Goal: Task Accomplishment & Management: Complete application form

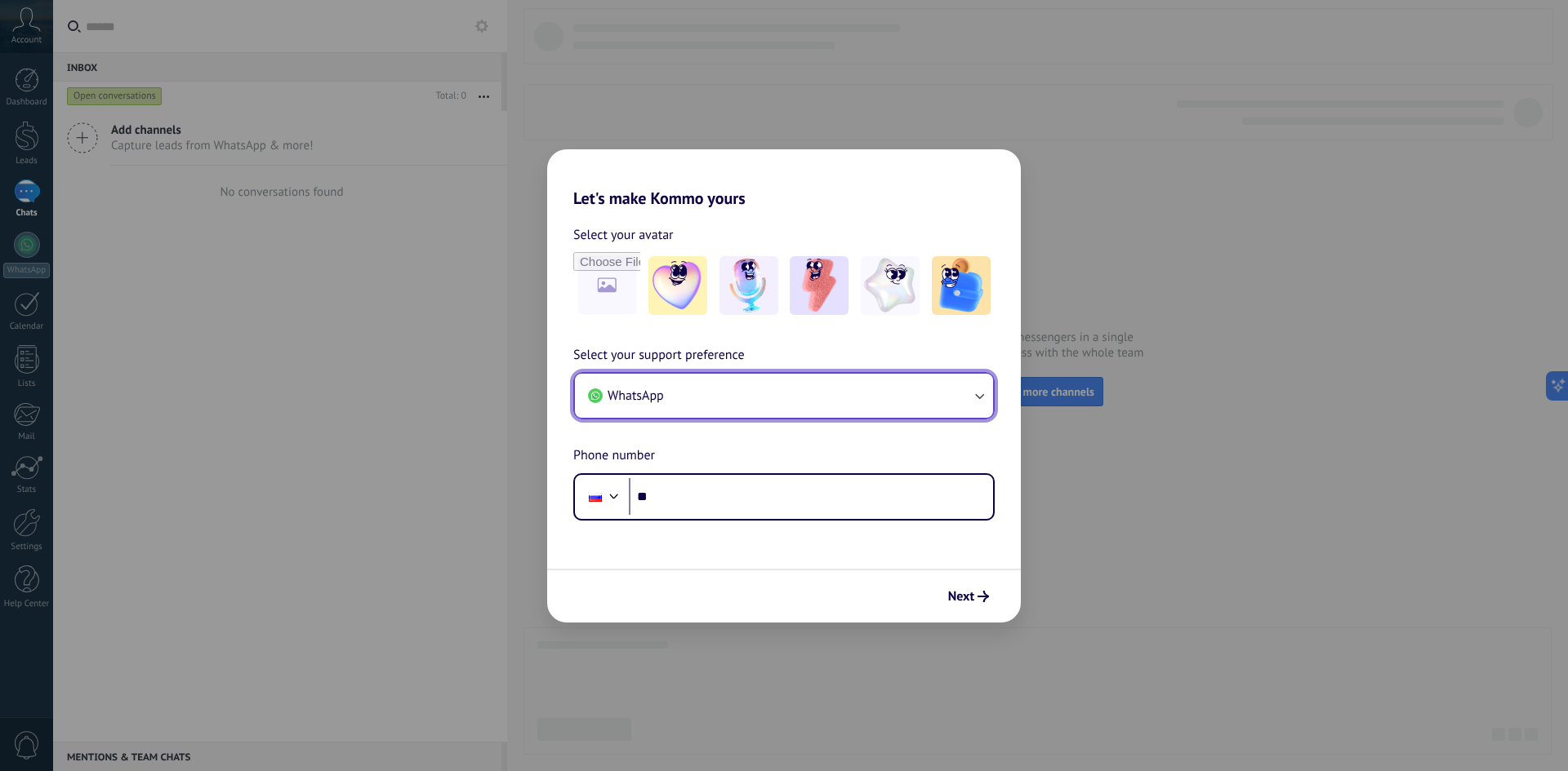
click at [888, 394] on button "WhatsApp" at bounding box center [784, 396] width 418 height 44
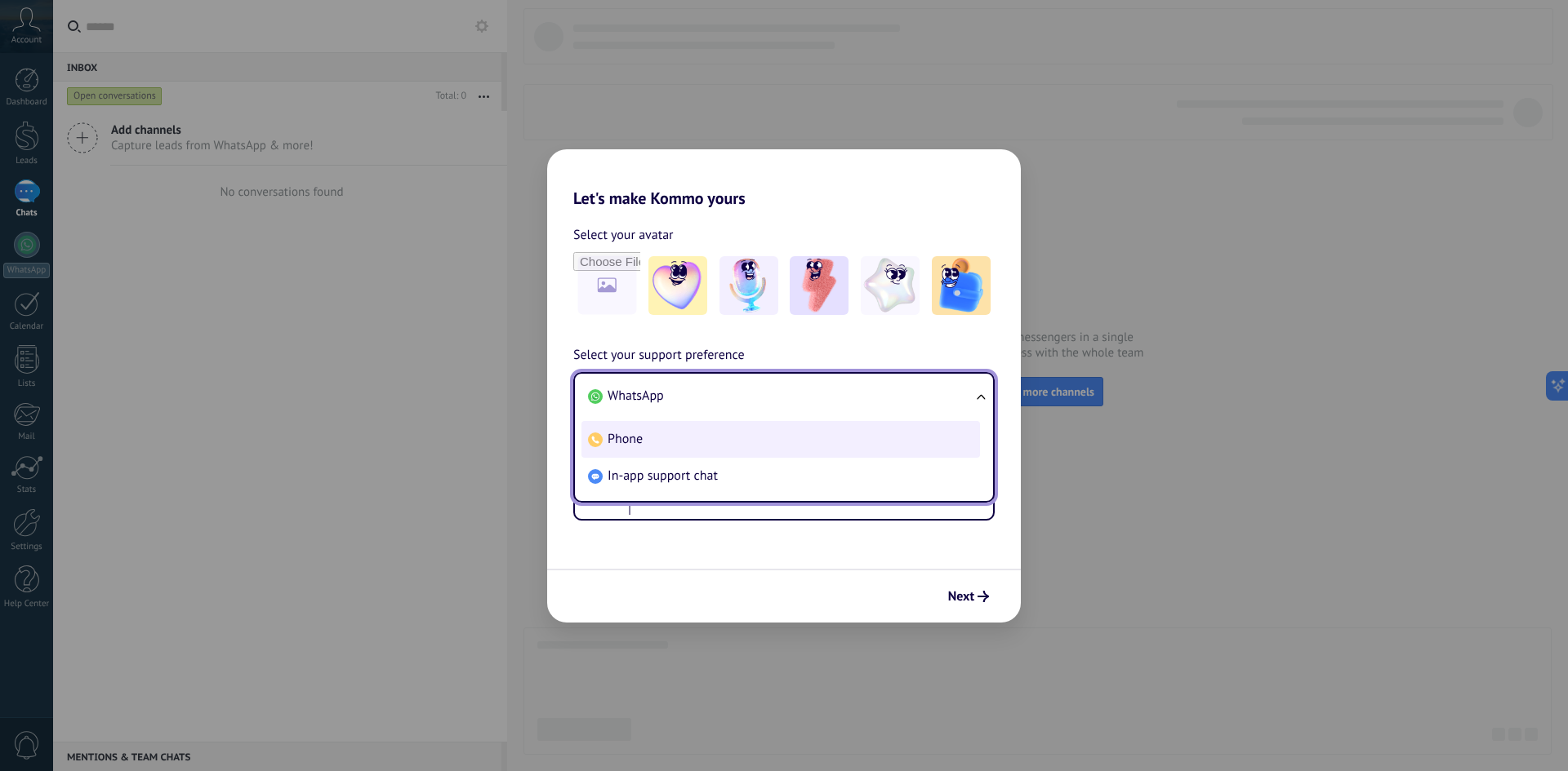
click at [802, 442] on li "Phone" at bounding box center [780, 439] width 399 height 37
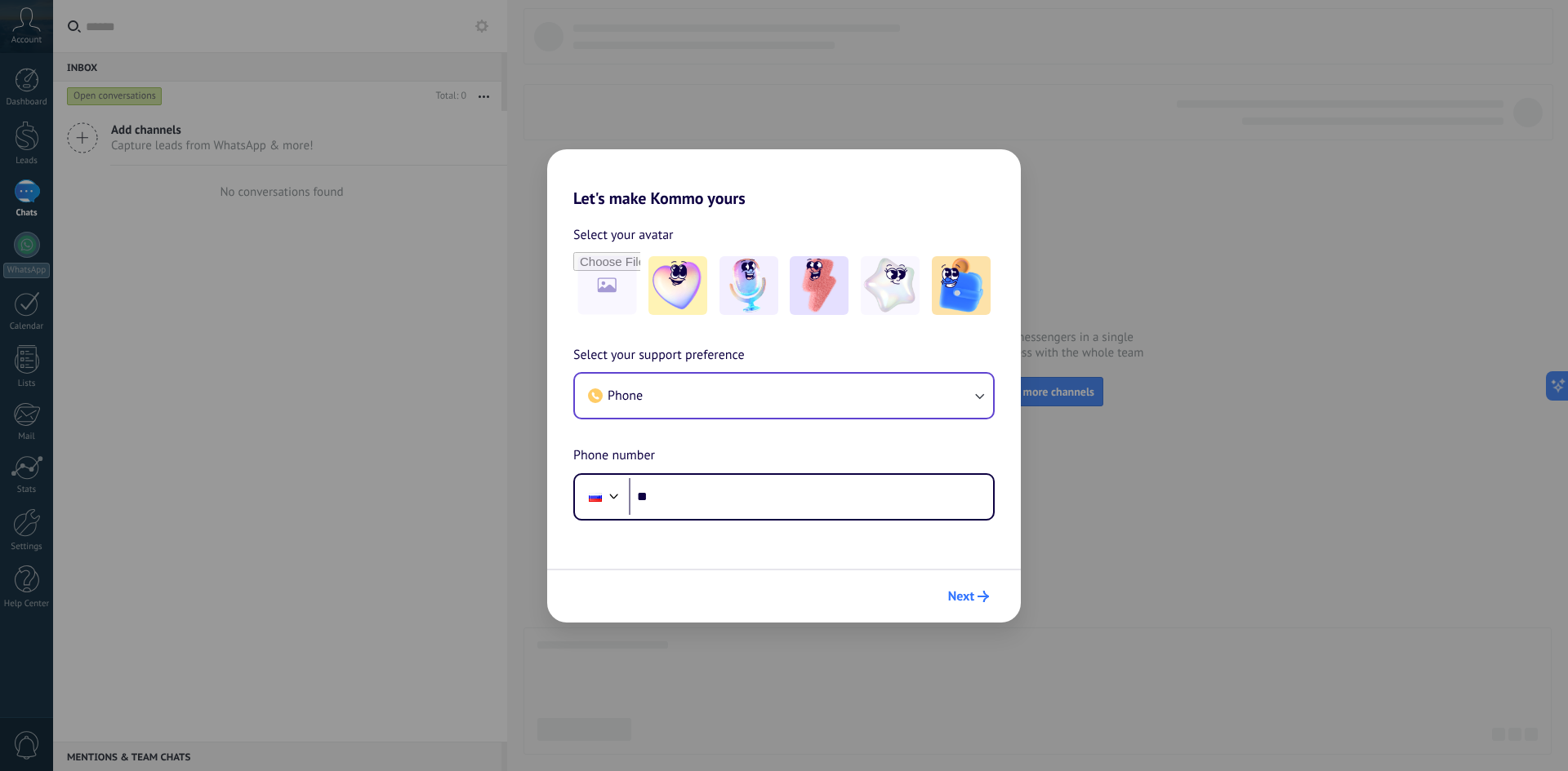
click at [970, 601] on span "Next" at bounding box center [961, 596] width 26 height 12
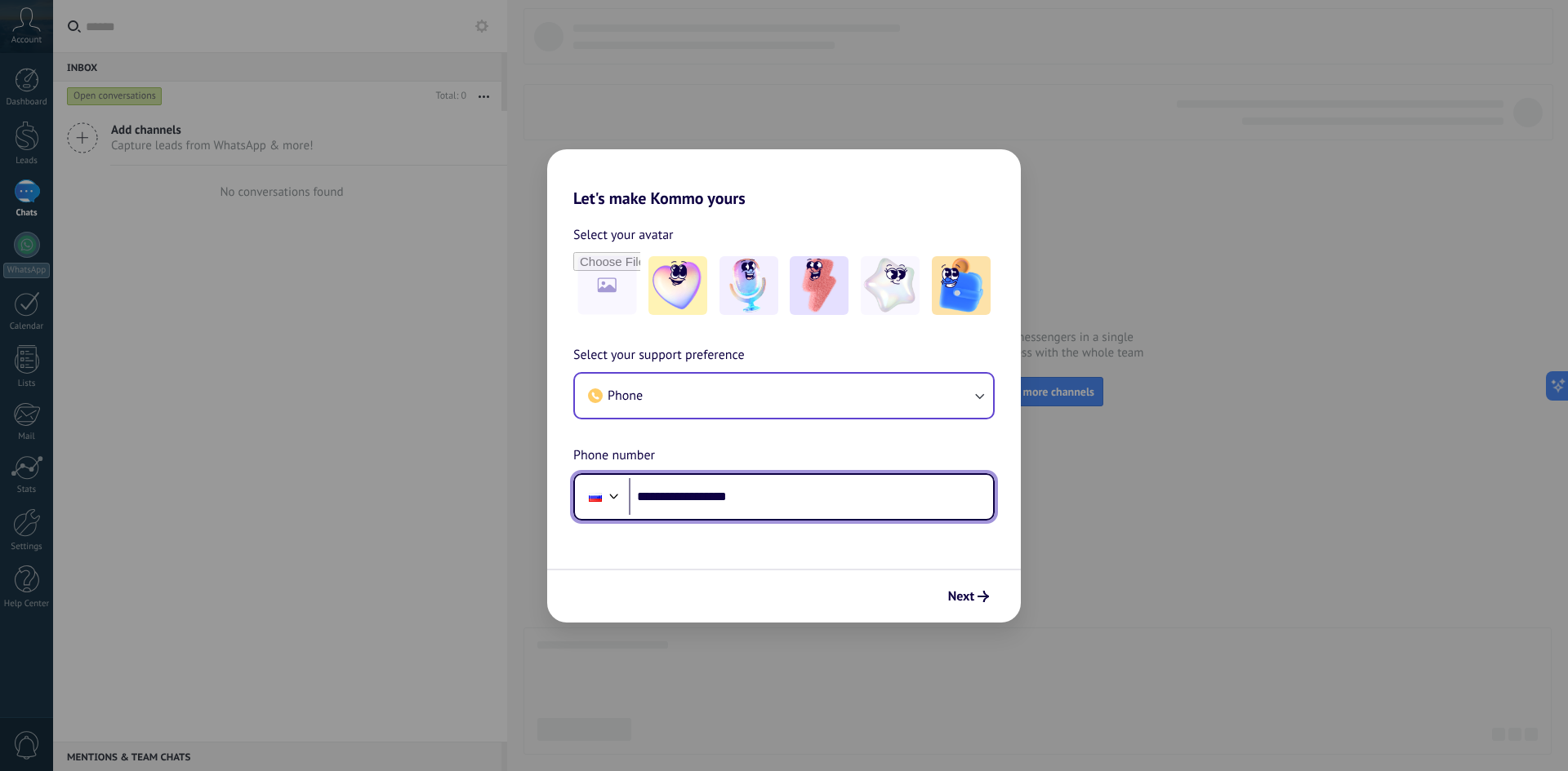
type input "**********"
click at [966, 605] on button "Next" at bounding box center [968, 596] width 55 height 28
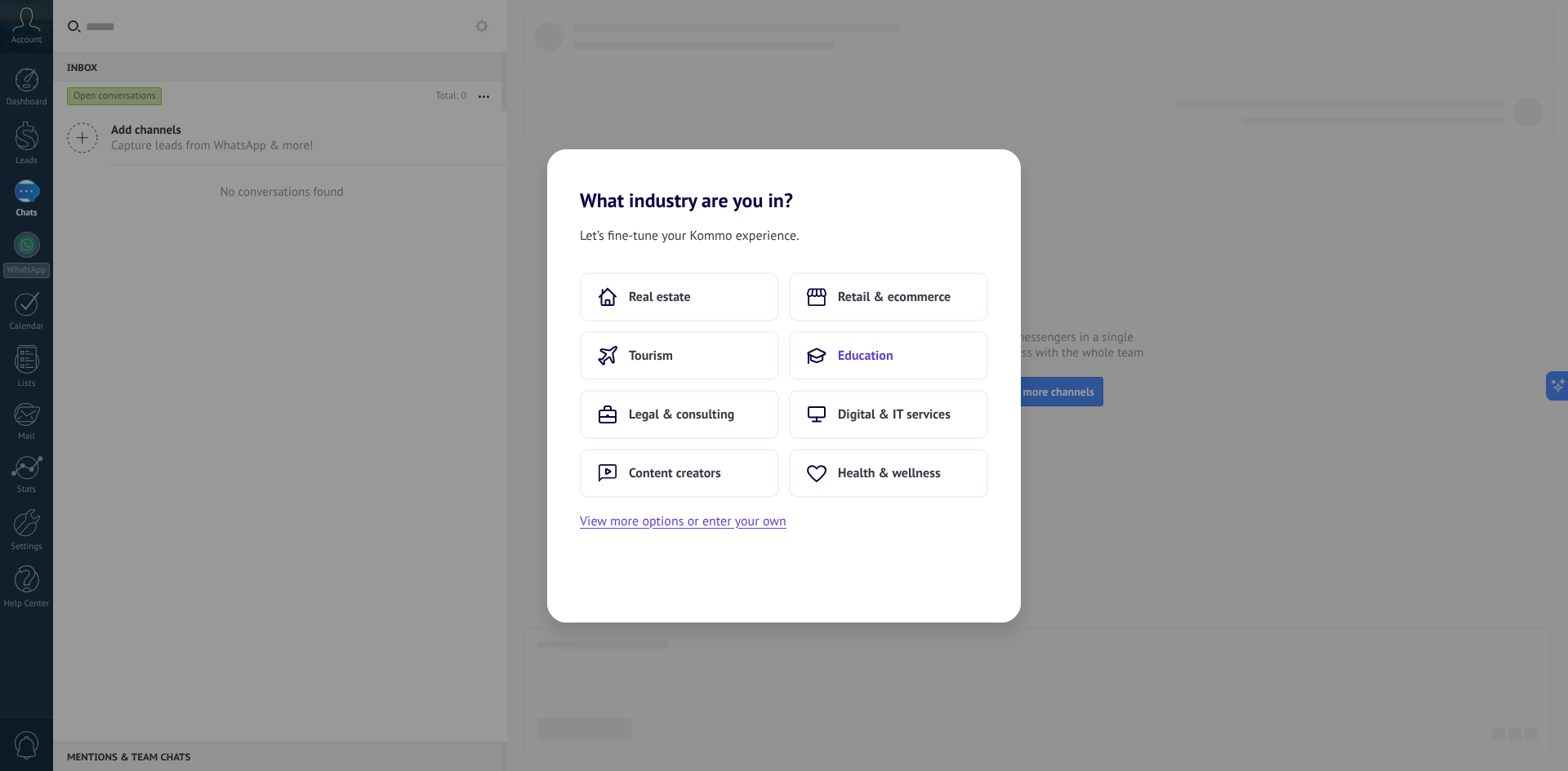
click at [826, 348] on icon at bounding box center [817, 356] width 19 height 19
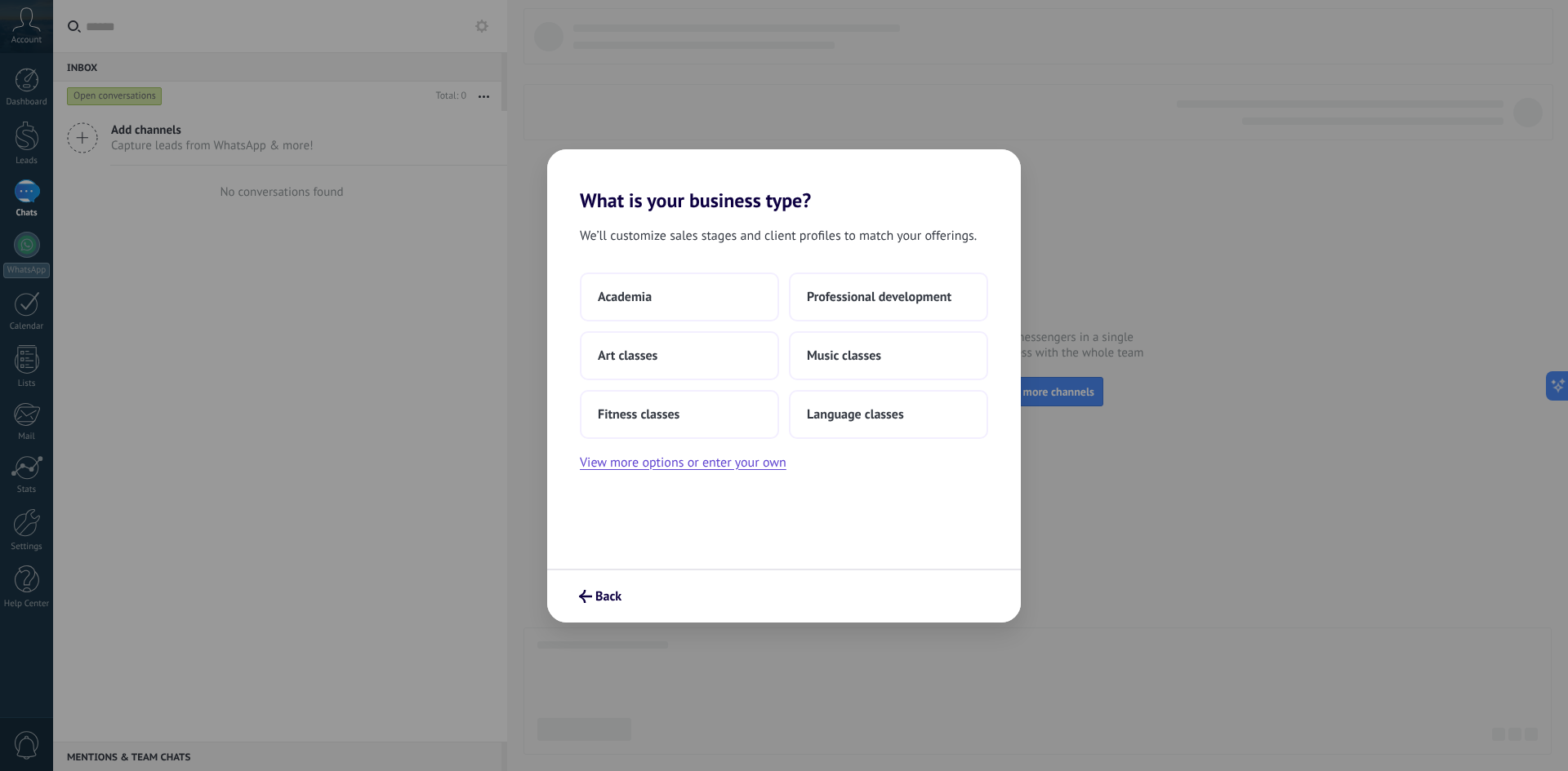
click at [707, 323] on div "Academia Professional development Art classes Music classes Fitness classes Lan…" at bounding box center [784, 356] width 408 height 167
click at [687, 288] on button "Academia" at bounding box center [679, 297] width 199 height 49
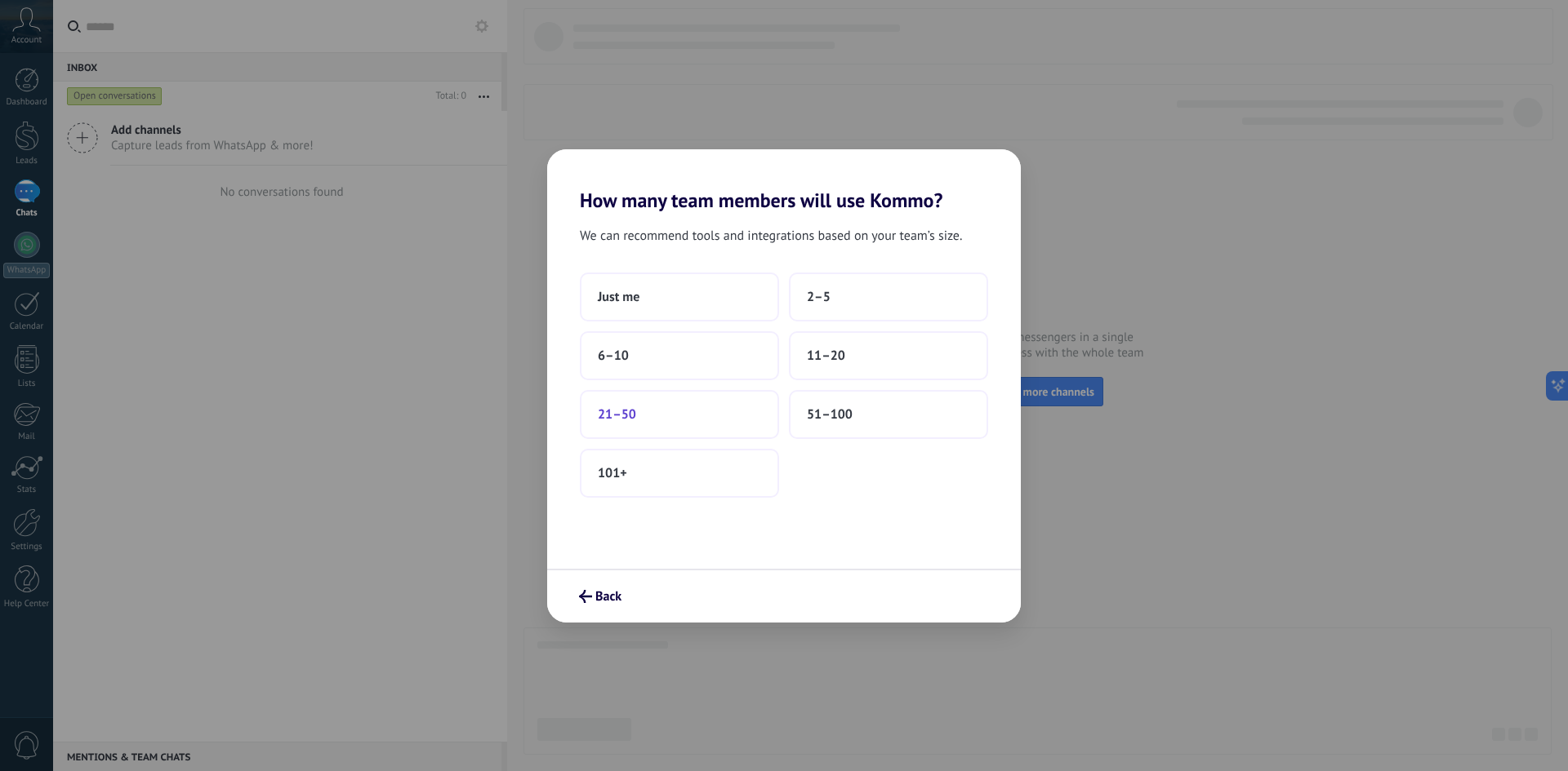
click at [719, 410] on button "21–50" at bounding box center [679, 414] width 199 height 49
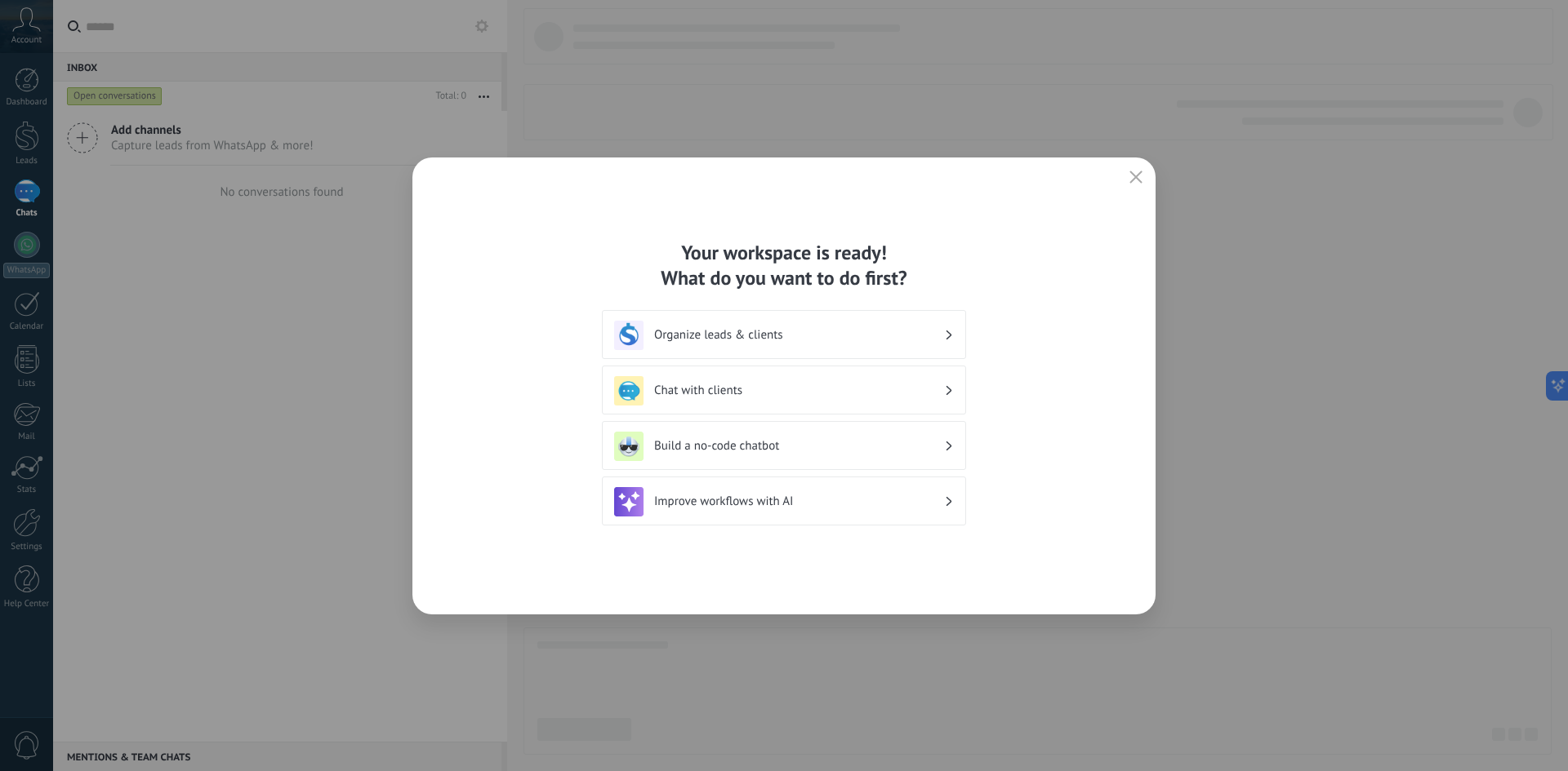
click at [1146, 174] on button "button" at bounding box center [1136, 178] width 21 height 23
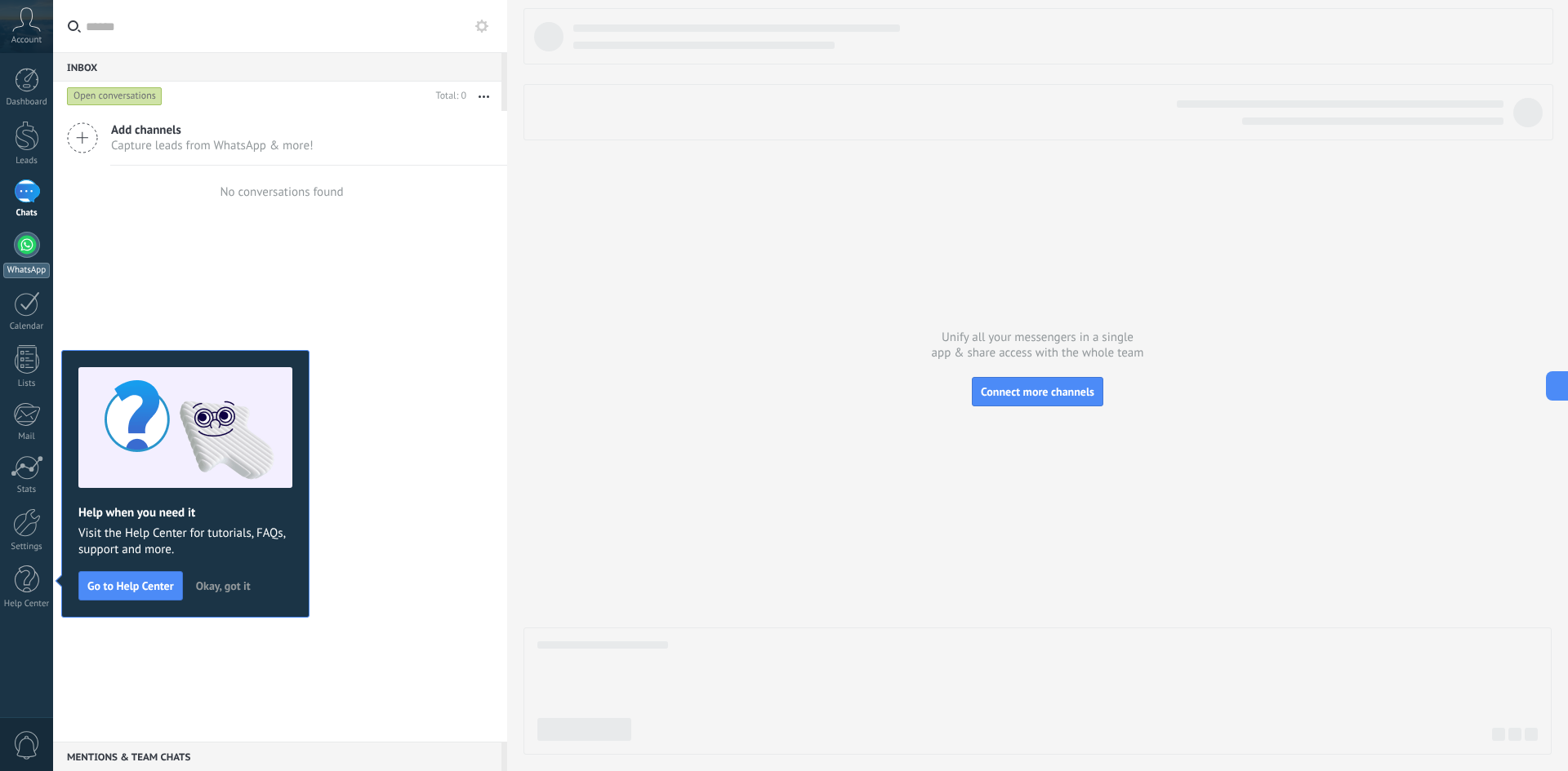
drag, startPoint x: 20, startPoint y: 300, endPoint x: 20, endPoint y: 274, distance: 26.0
click at [20, 300] on div at bounding box center [26, 305] width 26 height 25
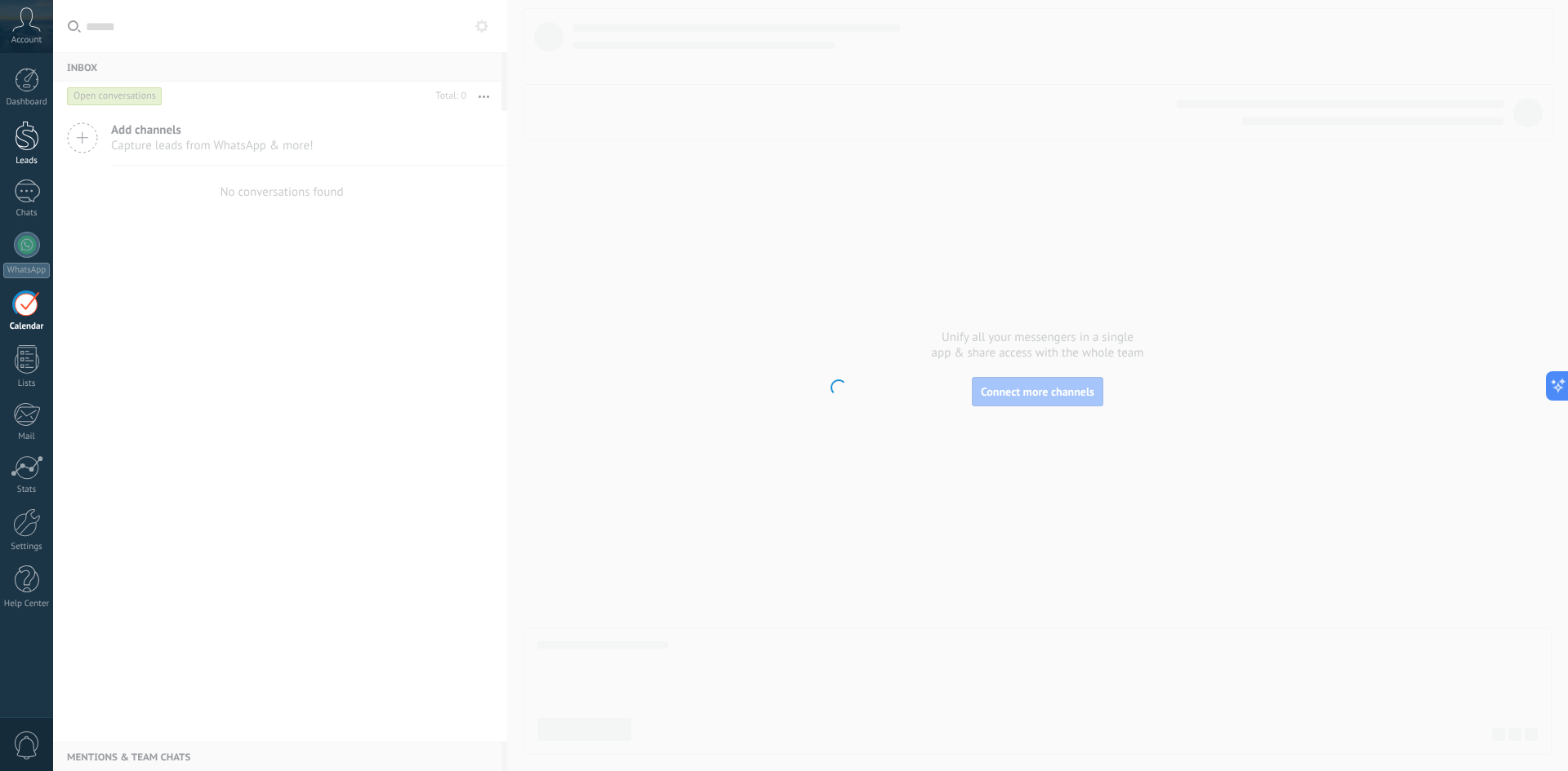
click at [31, 163] on div "Leads" at bounding box center [26, 161] width 48 height 11
click at [32, 96] on link "Dashboard" at bounding box center [26, 87] width 53 height 40
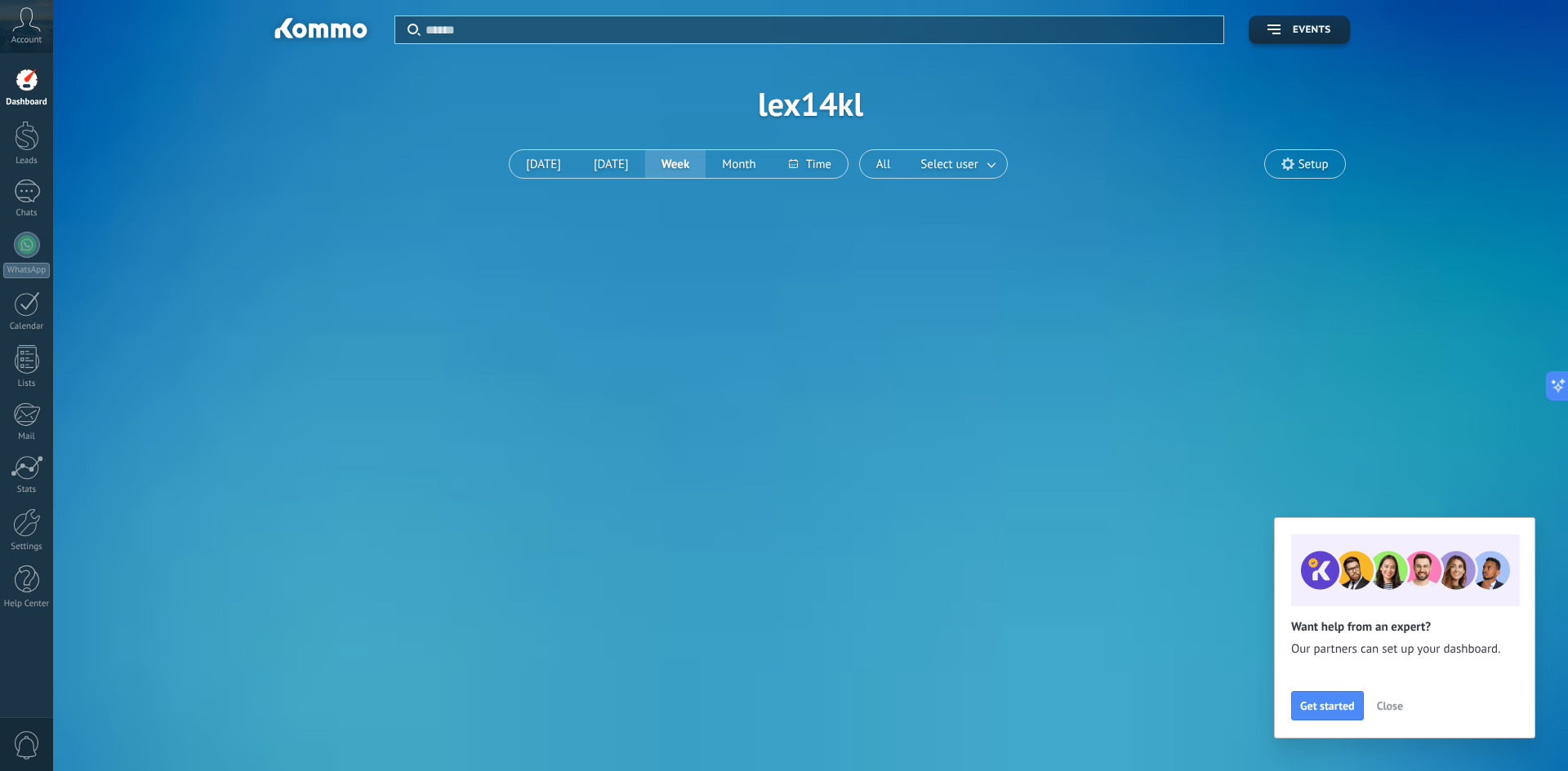
click at [1384, 704] on span "Close" at bounding box center [1389, 706] width 26 height 12
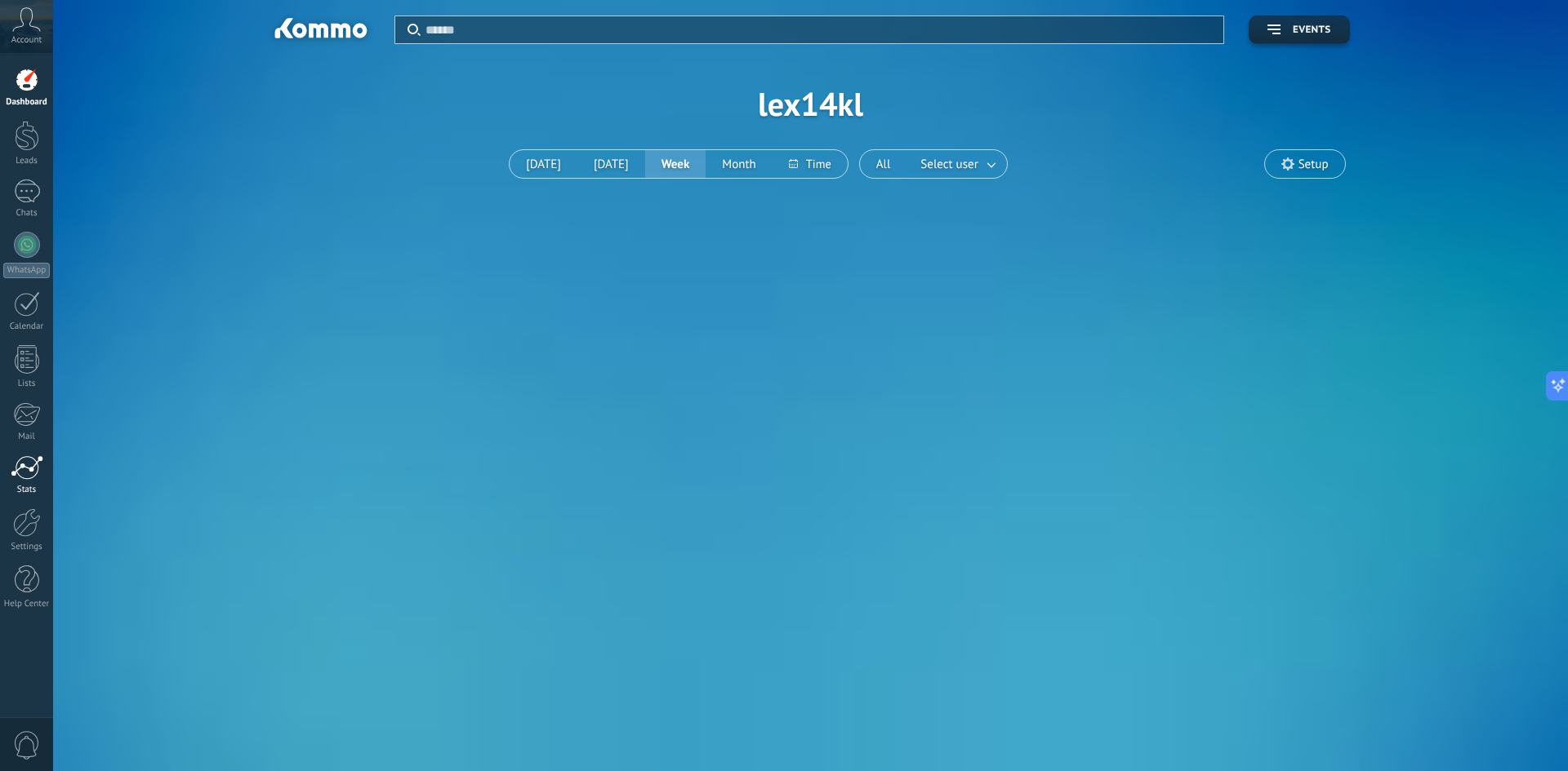
click at [13, 463] on div at bounding box center [27, 467] width 33 height 24
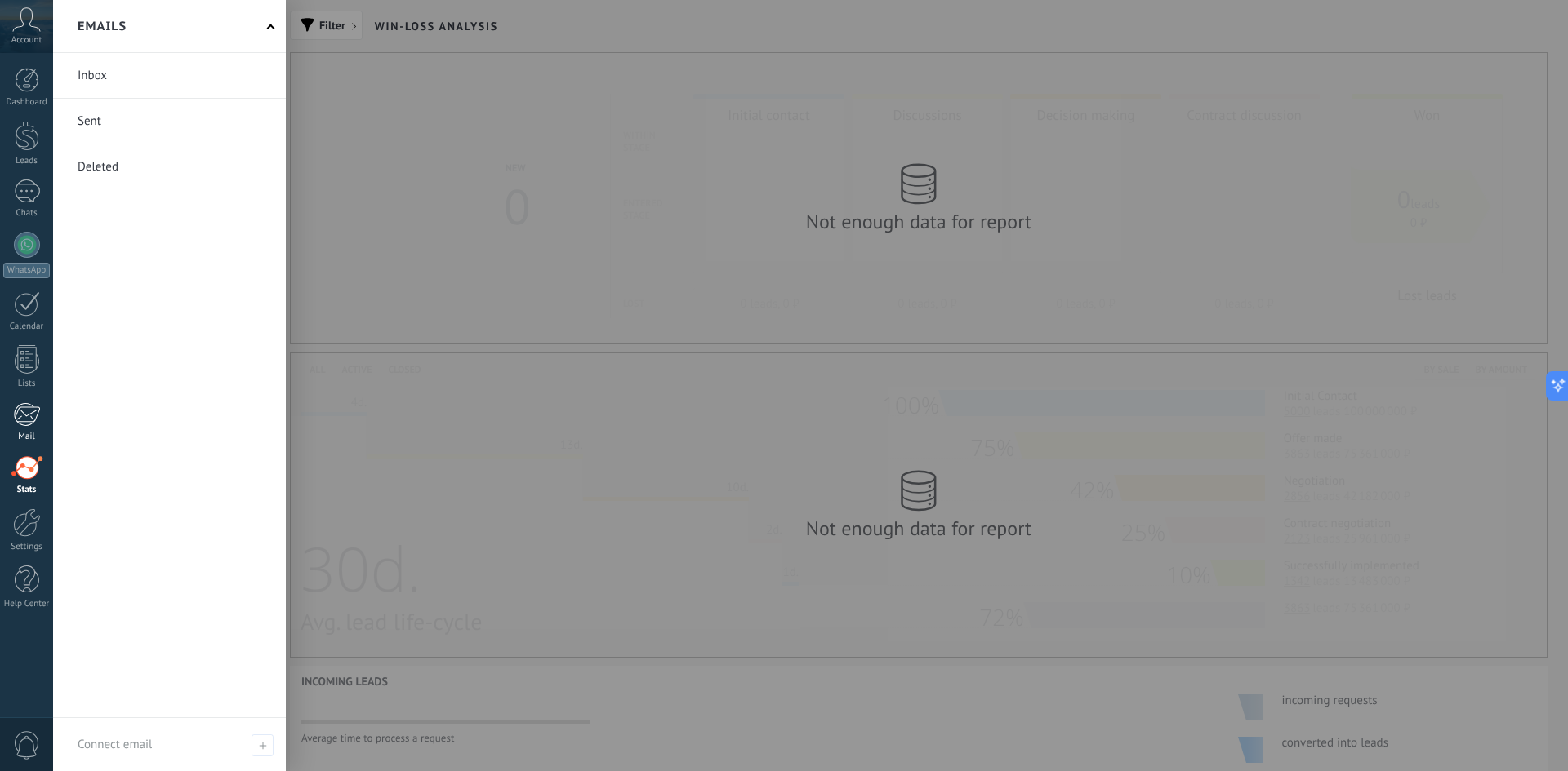
click at [23, 410] on div at bounding box center [26, 414] width 27 height 24
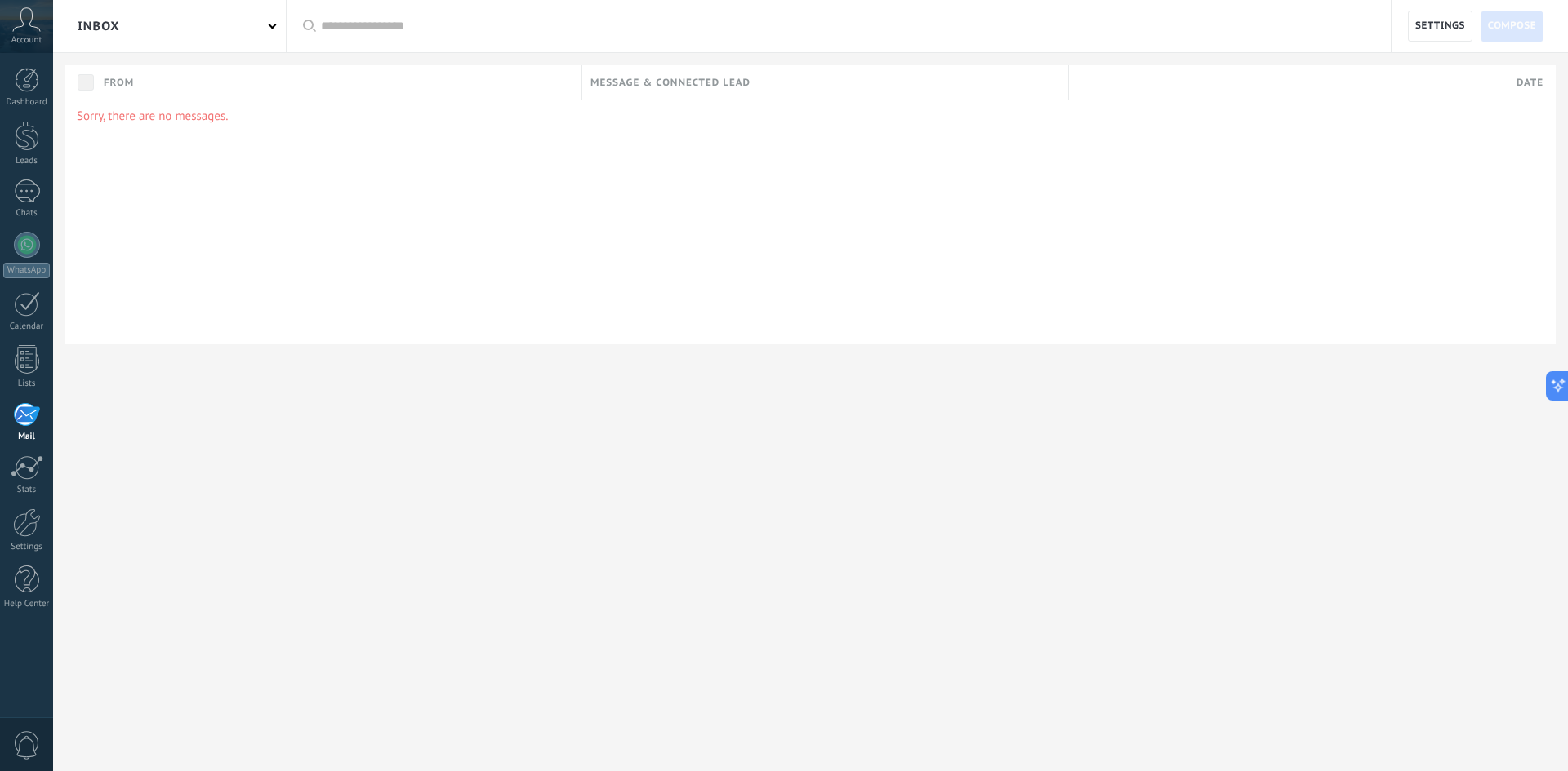
click at [147, 49] on div "Inbox" at bounding box center [170, 26] width 233 height 52
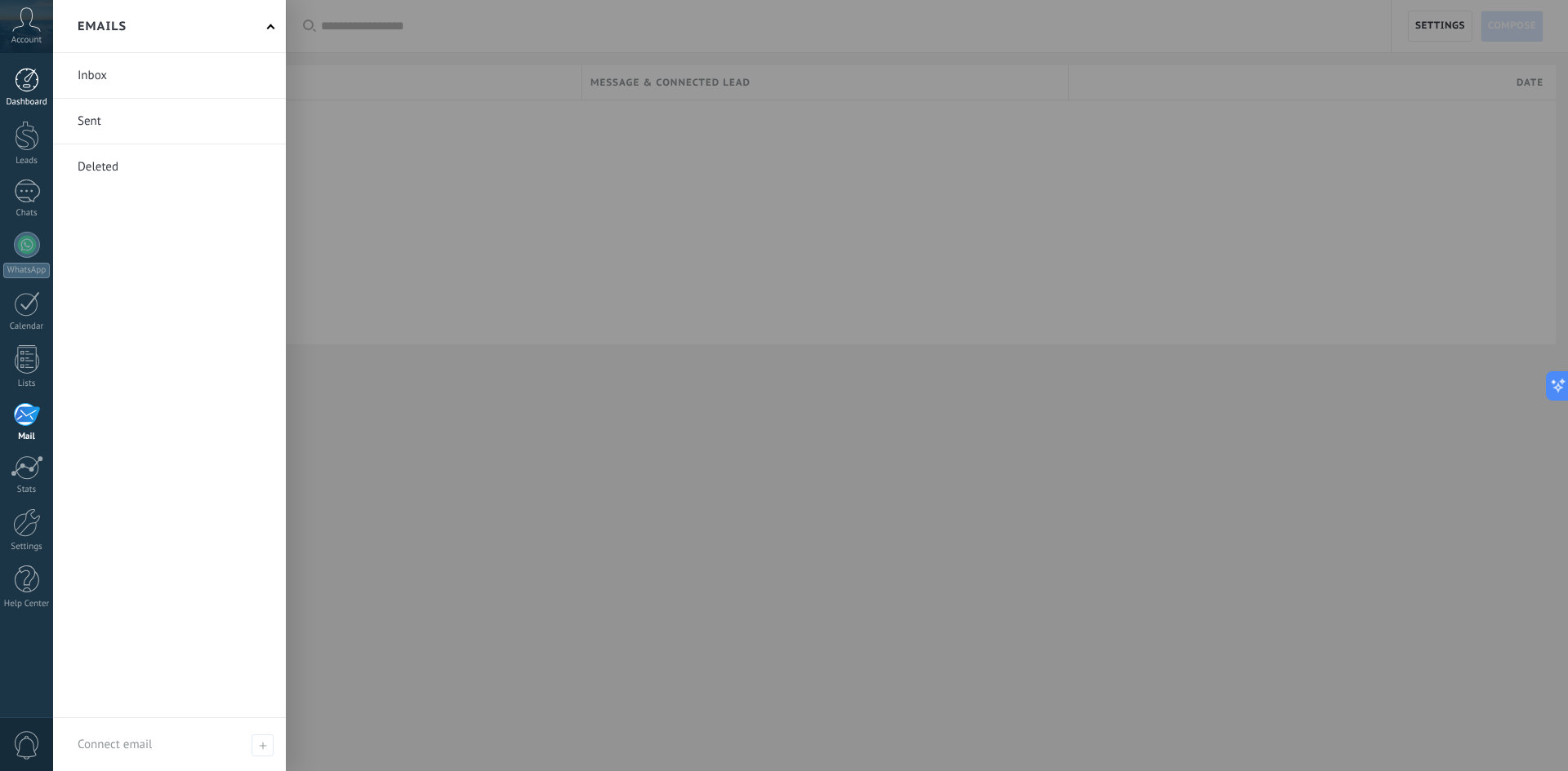
click at [17, 96] on link "Dashboard" at bounding box center [26, 87] width 53 height 40
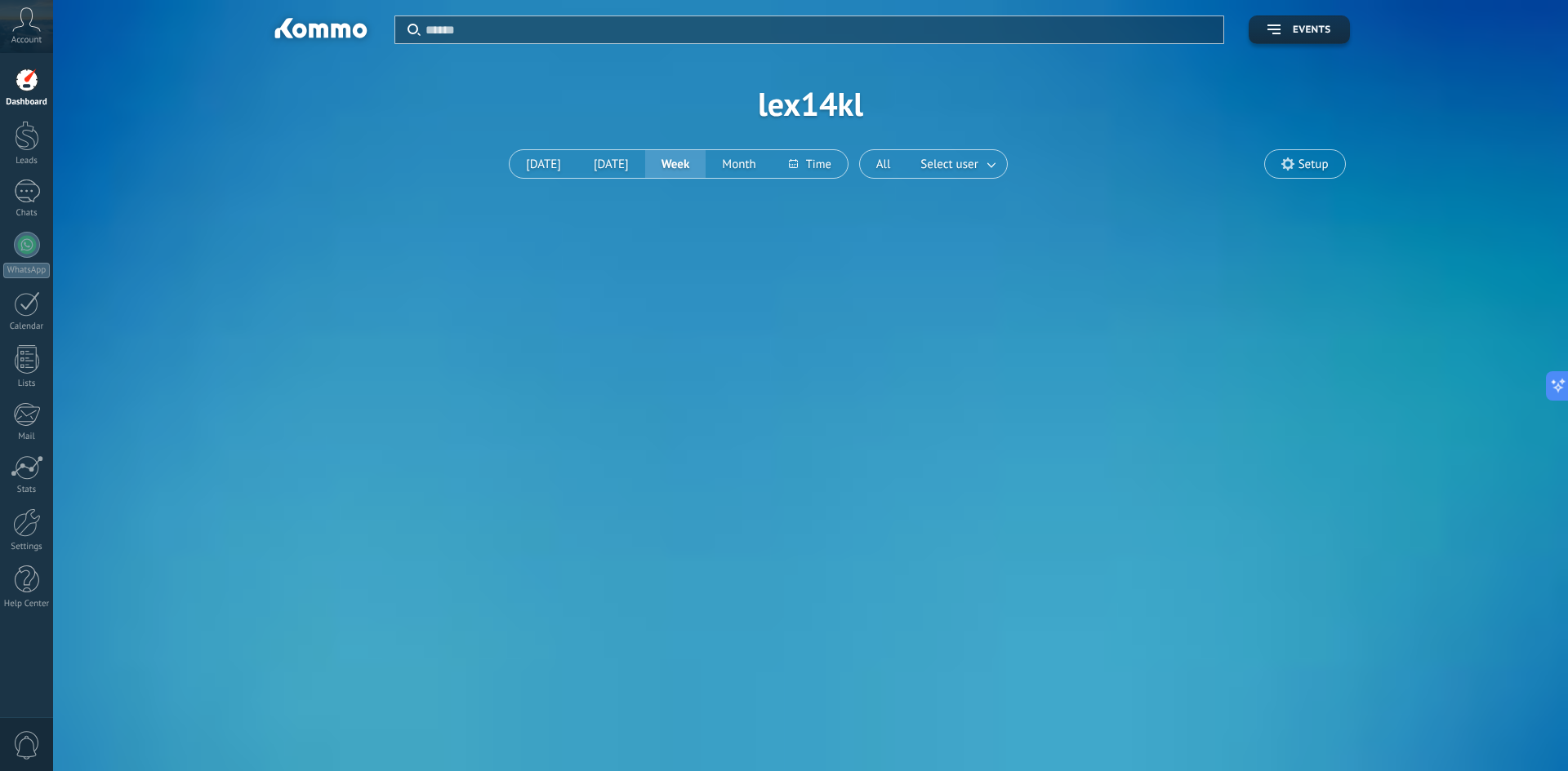
click at [34, 23] on icon at bounding box center [26, 19] width 28 height 24
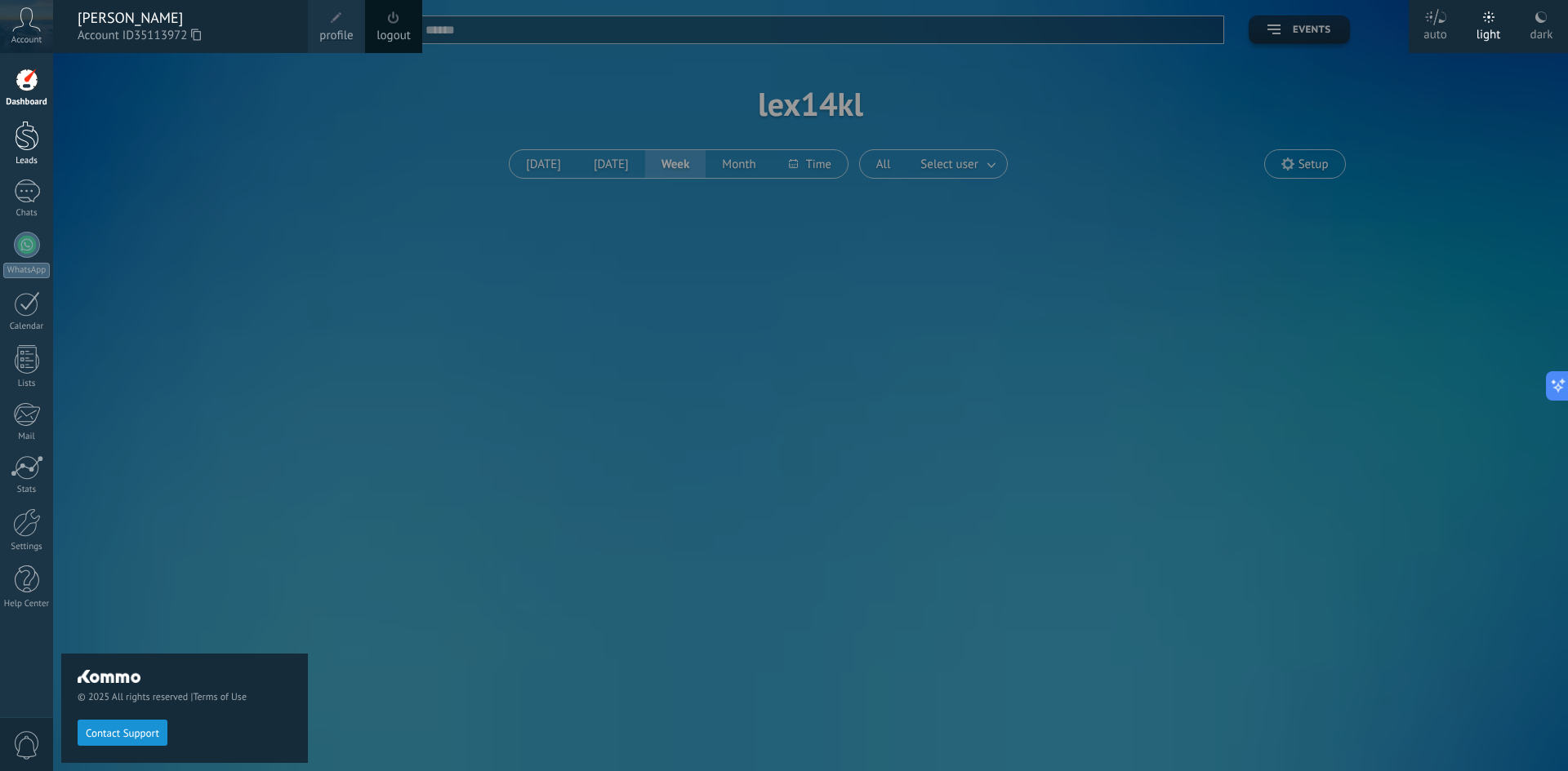
click at [0, 130] on link "Leads" at bounding box center [26, 144] width 53 height 46
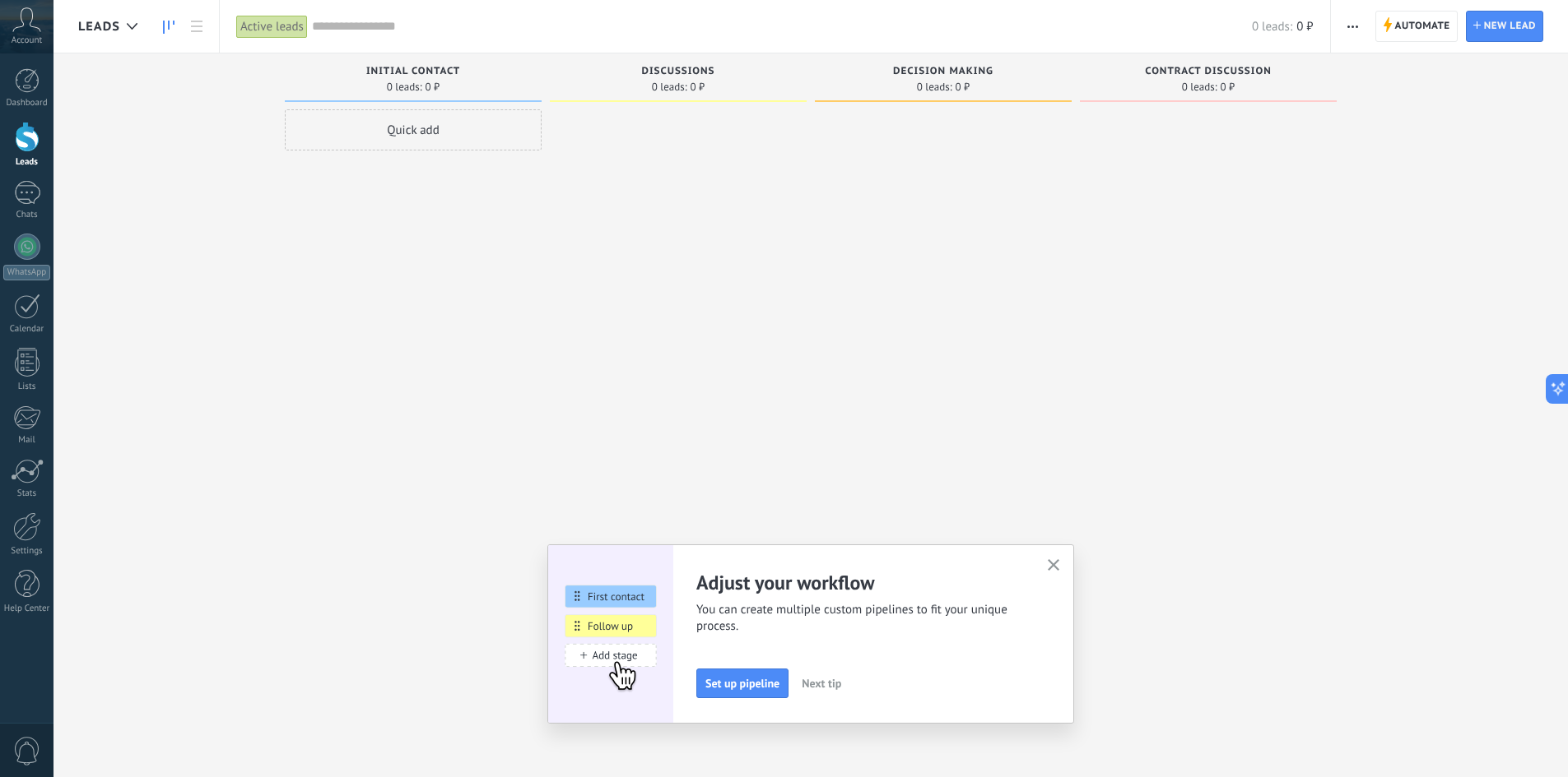
click at [421, 136] on div "Quick add" at bounding box center [413, 130] width 257 height 41
drag, startPoint x: 242, startPoint y: 320, endPoint x: 921, endPoint y: 367, distance: 680.6
click at [250, 323] on div "Incoming leads Requests: [PHONE_NUMBER] Initial contact 0 leads: 0 ₽ Quick add …" at bounding box center [823, 363] width 1490 height 619
click at [1056, 539] on div at bounding box center [942, 391] width 257 height 563
click at [1056, 564] on icon "button" at bounding box center [1054, 565] width 13 height 13
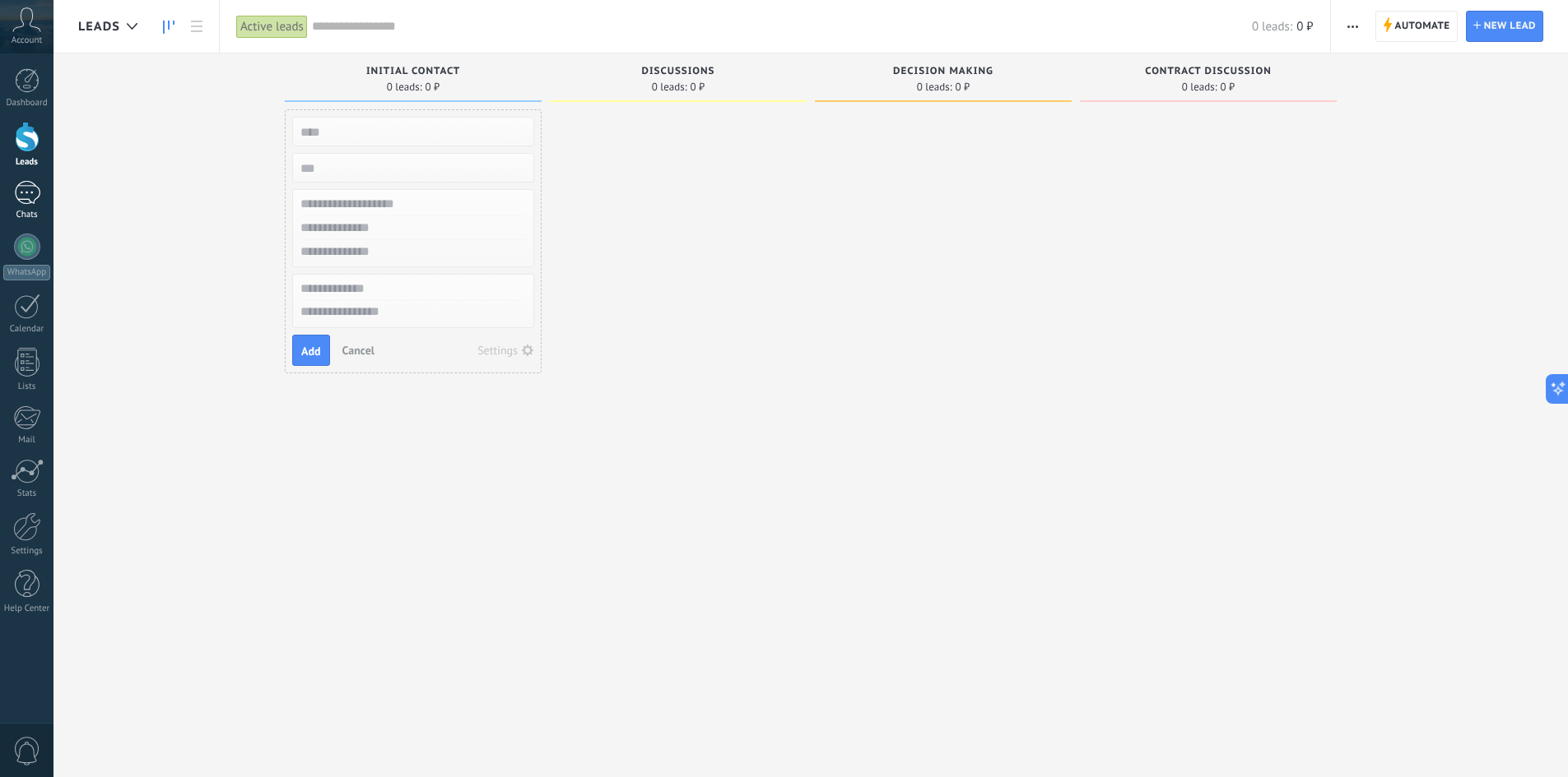
click at [24, 220] on div "Chats" at bounding box center [26, 215] width 48 height 11
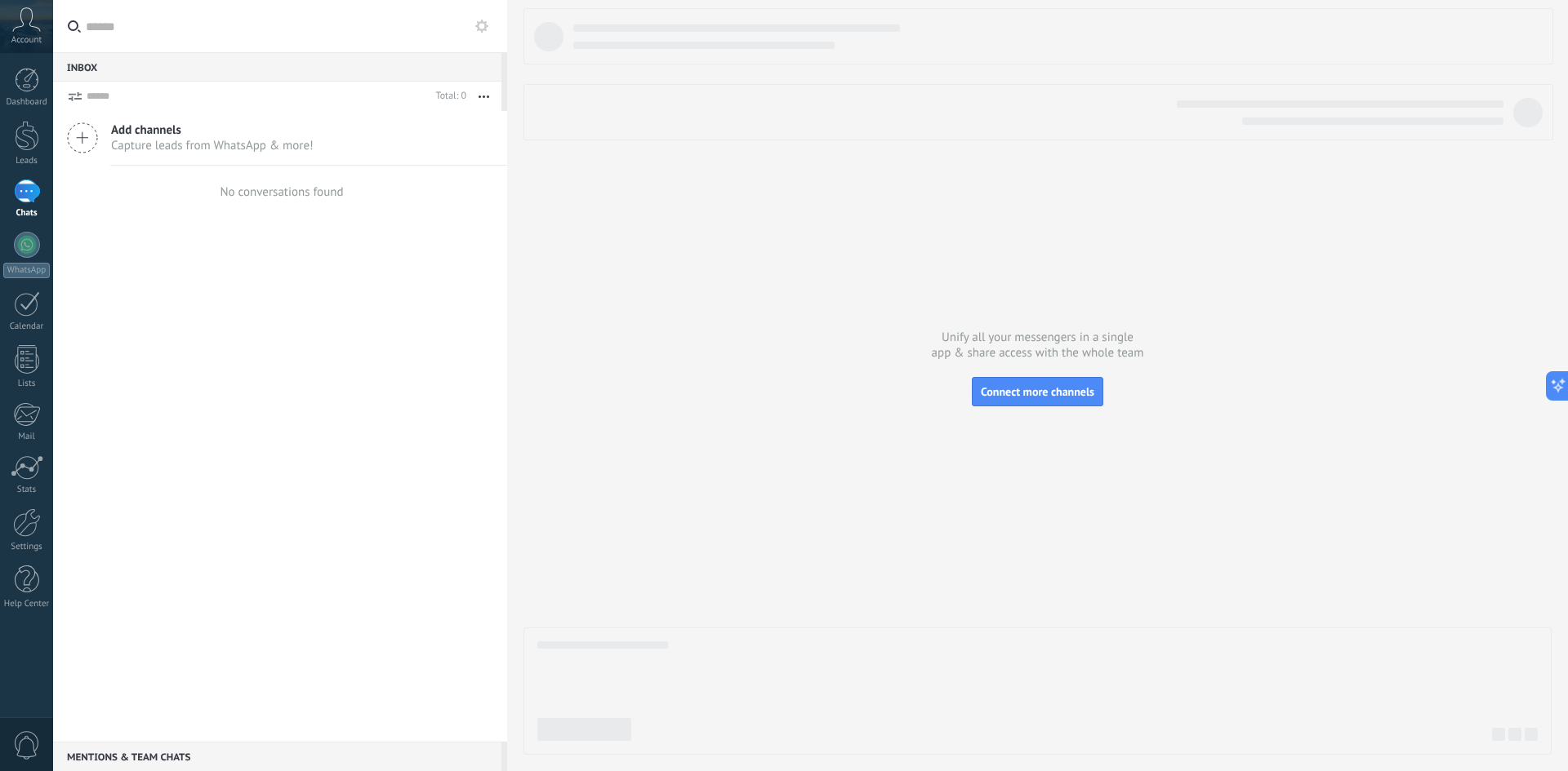
click at [24, 228] on div "Dashboard Leads Chats WhatsApp Customers" at bounding box center [26, 347] width 53 height 559
click at [24, 247] on div at bounding box center [26, 244] width 26 height 26
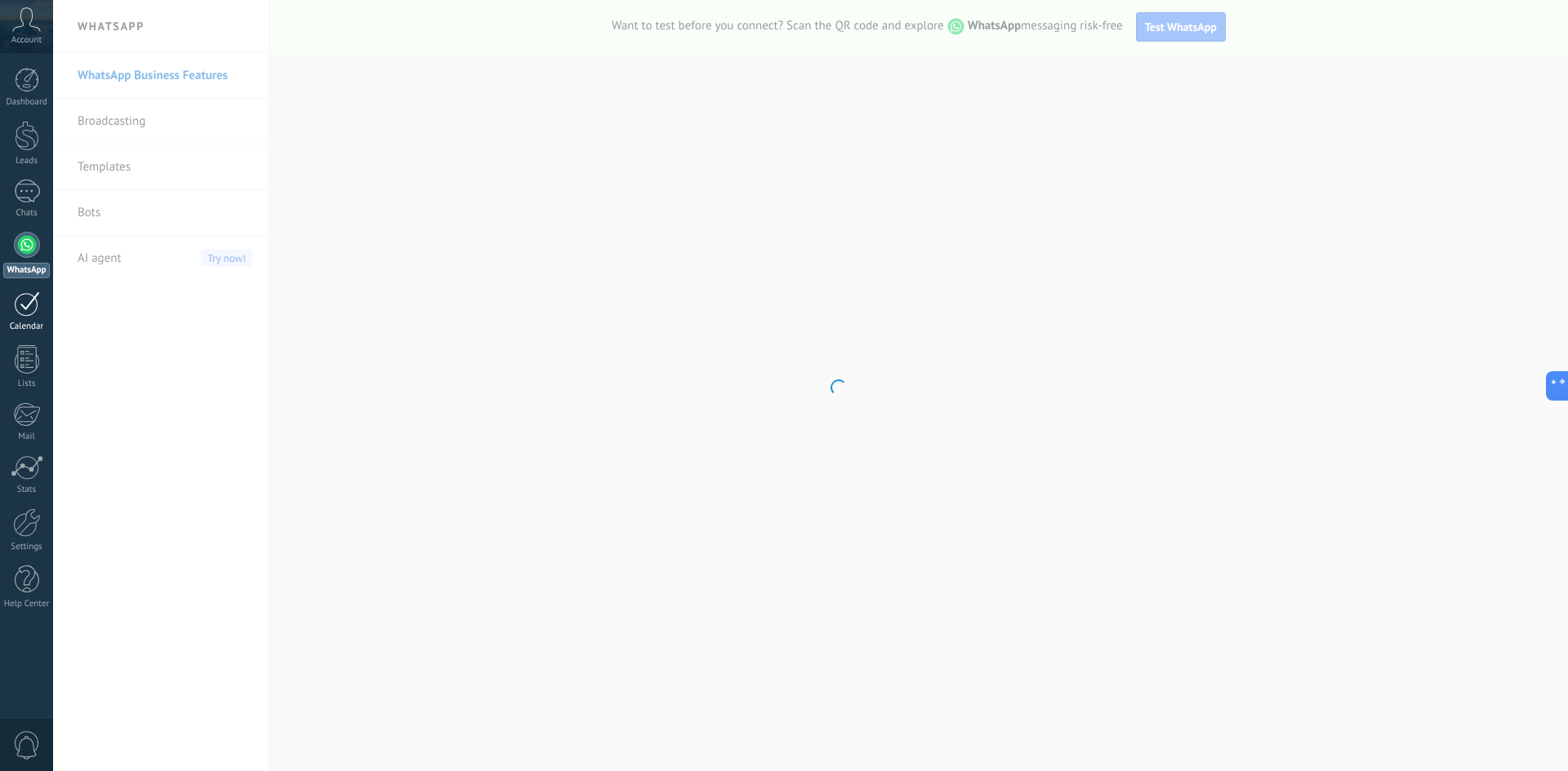
click at [31, 308] on div at bounding box center [26, 305] width 26 height 25
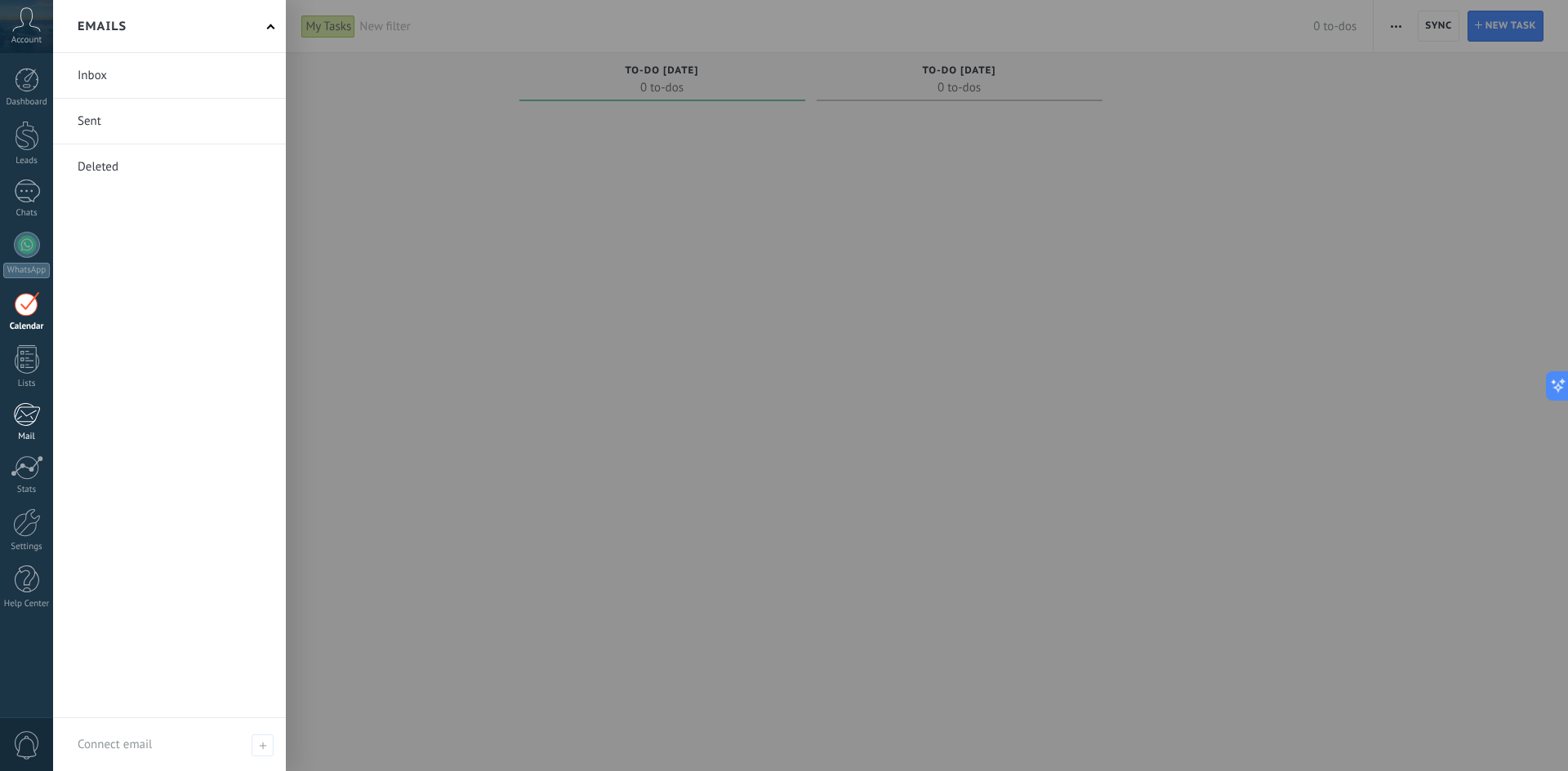
click at [36, 413] on div at bounding box center [26, 414] width 27 height 24
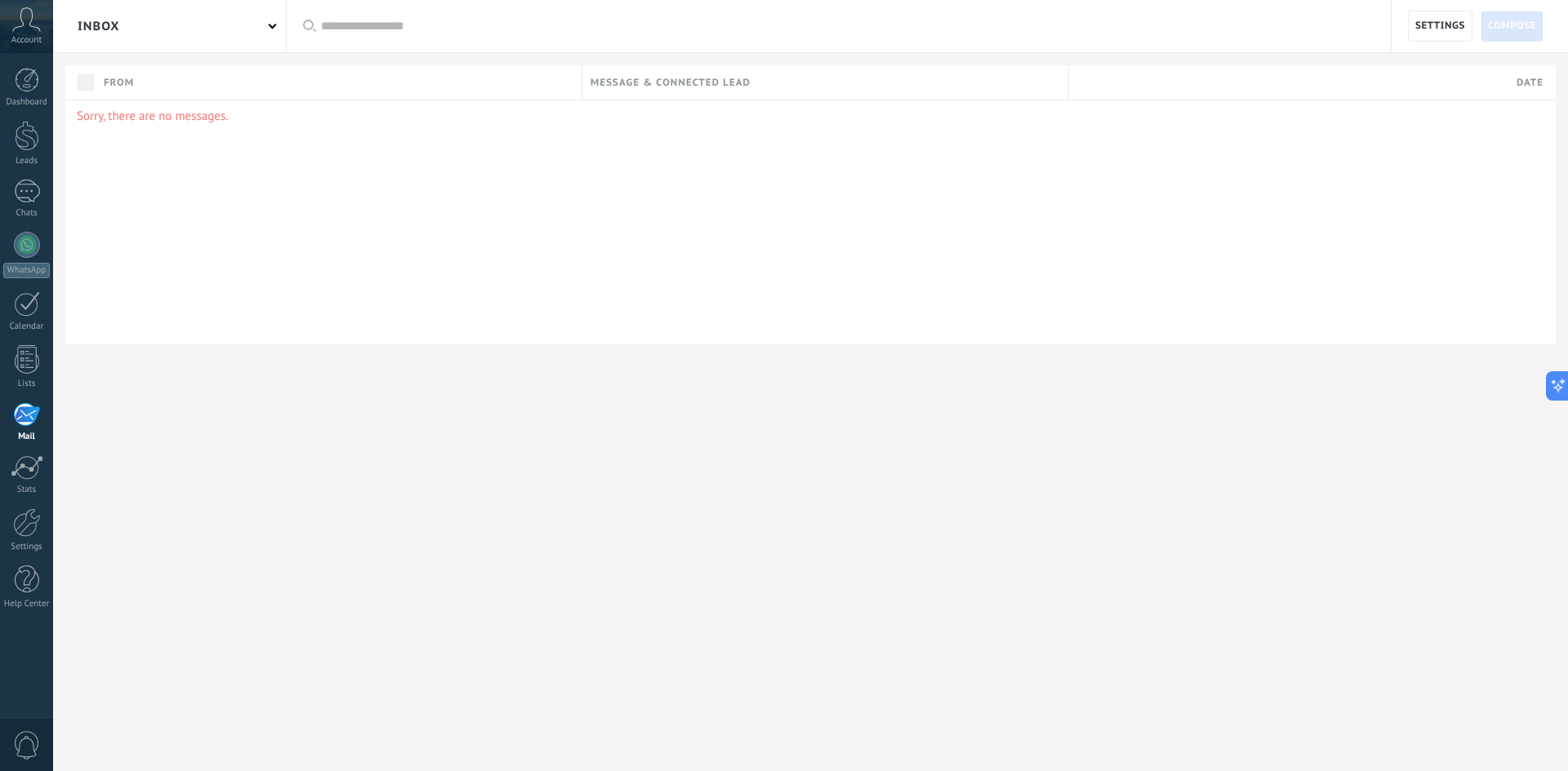
click at [172, 42] on div "Inbox" at bounding box center [170, 26] width 233 height 52
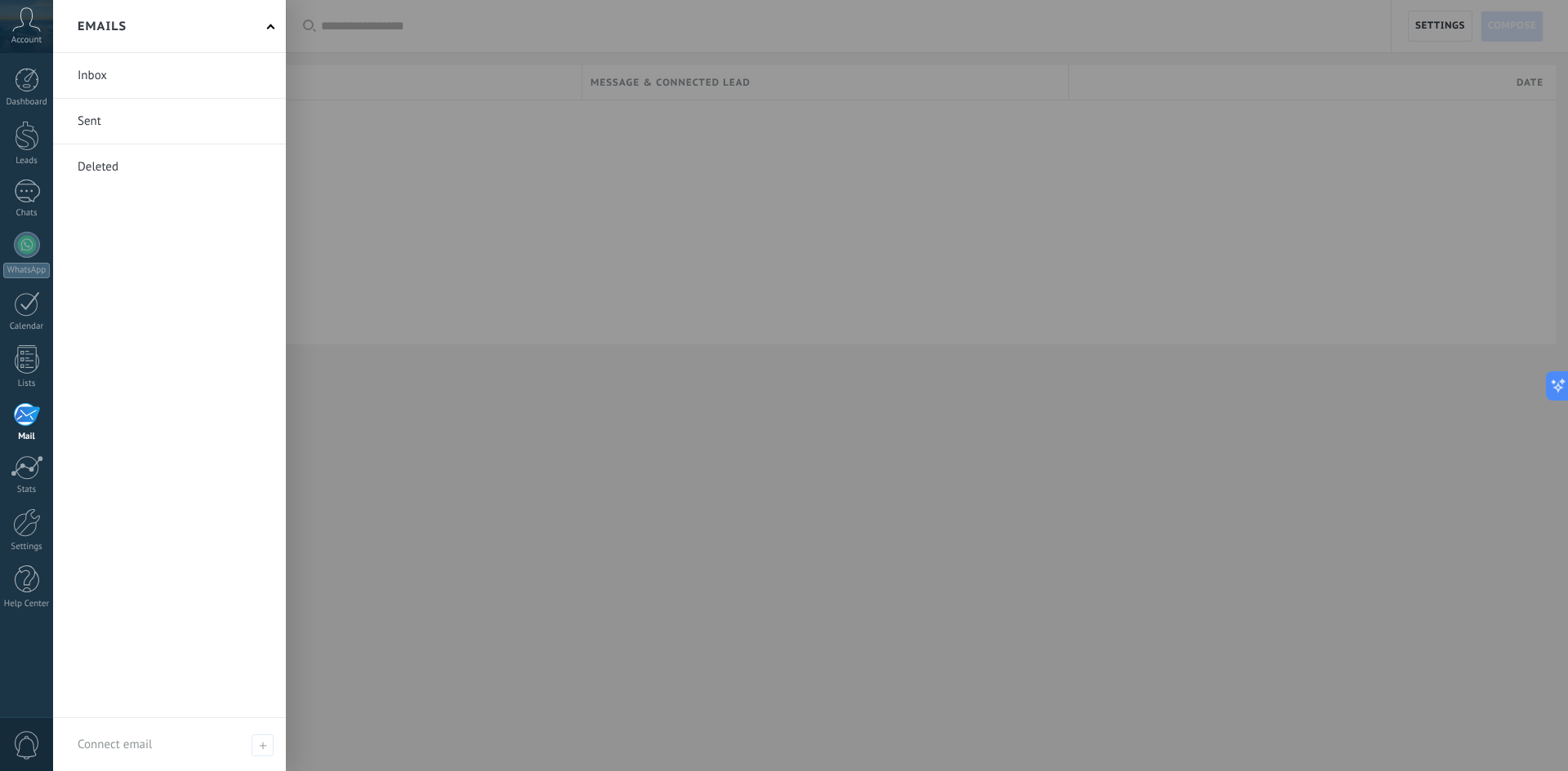
click at [346, 328] on div at bounding box center [837, 385] width 1568 height 771
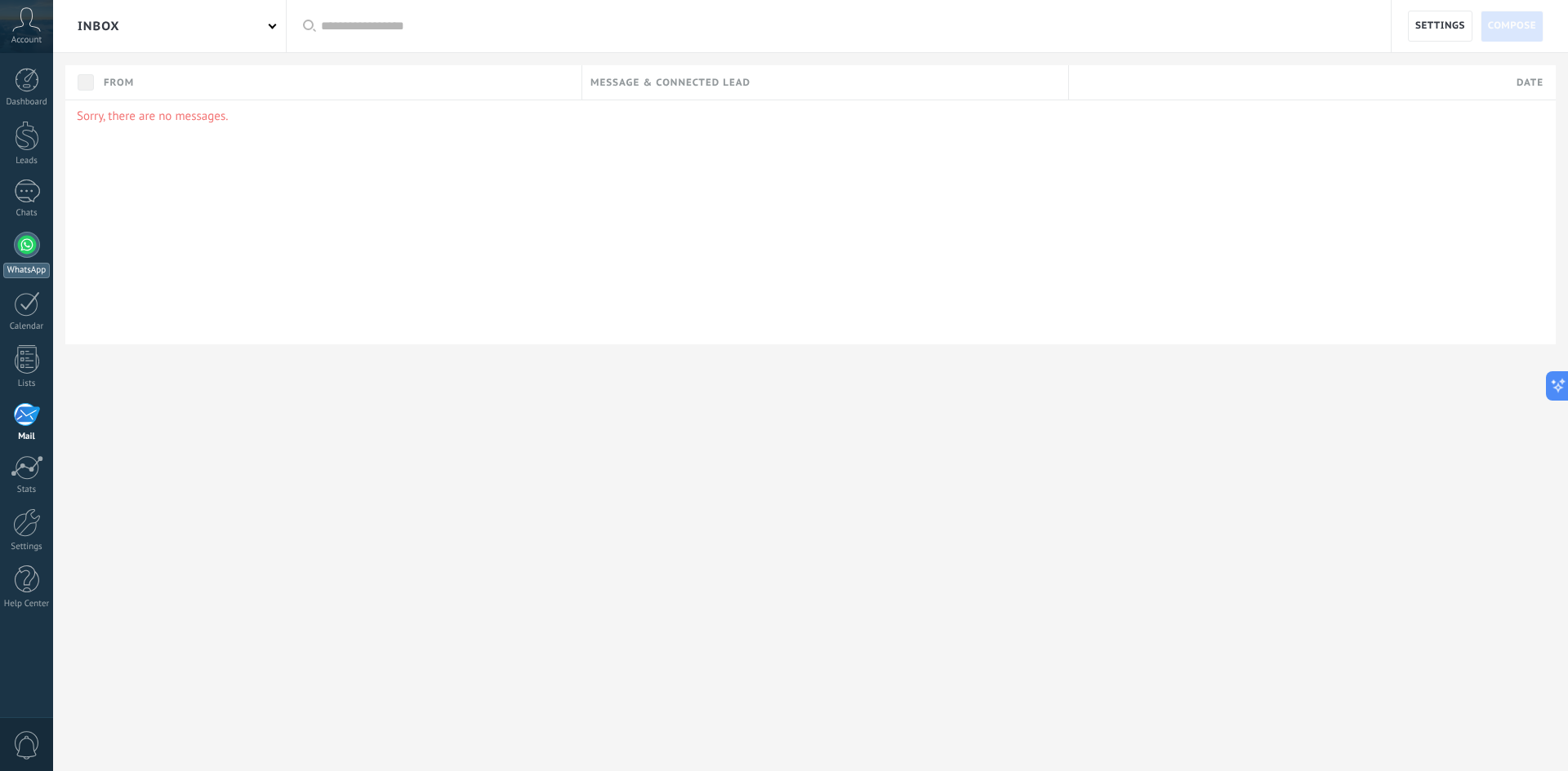
click at [18, 266] on div "WhatsApp" at bounding box center [26, 271] width 47 height 16
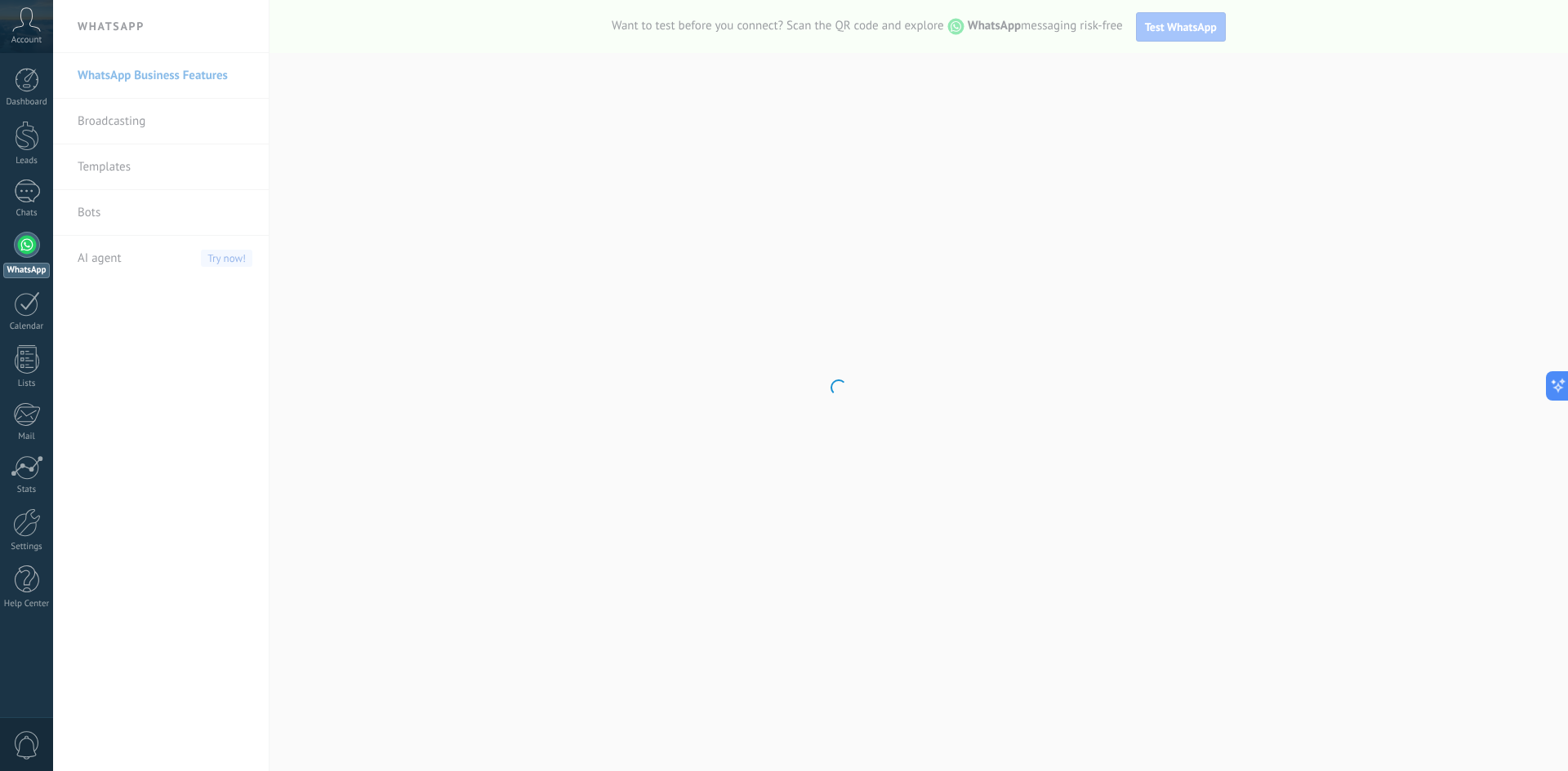
click at [124, 112] on body ".abccls-1,.abccls-2{fill-rule:evenodd}.abccls-2{fill:#fff} .abfcls-1{fill:none}…" at bounding box center [784, 385] width 1568 height 771
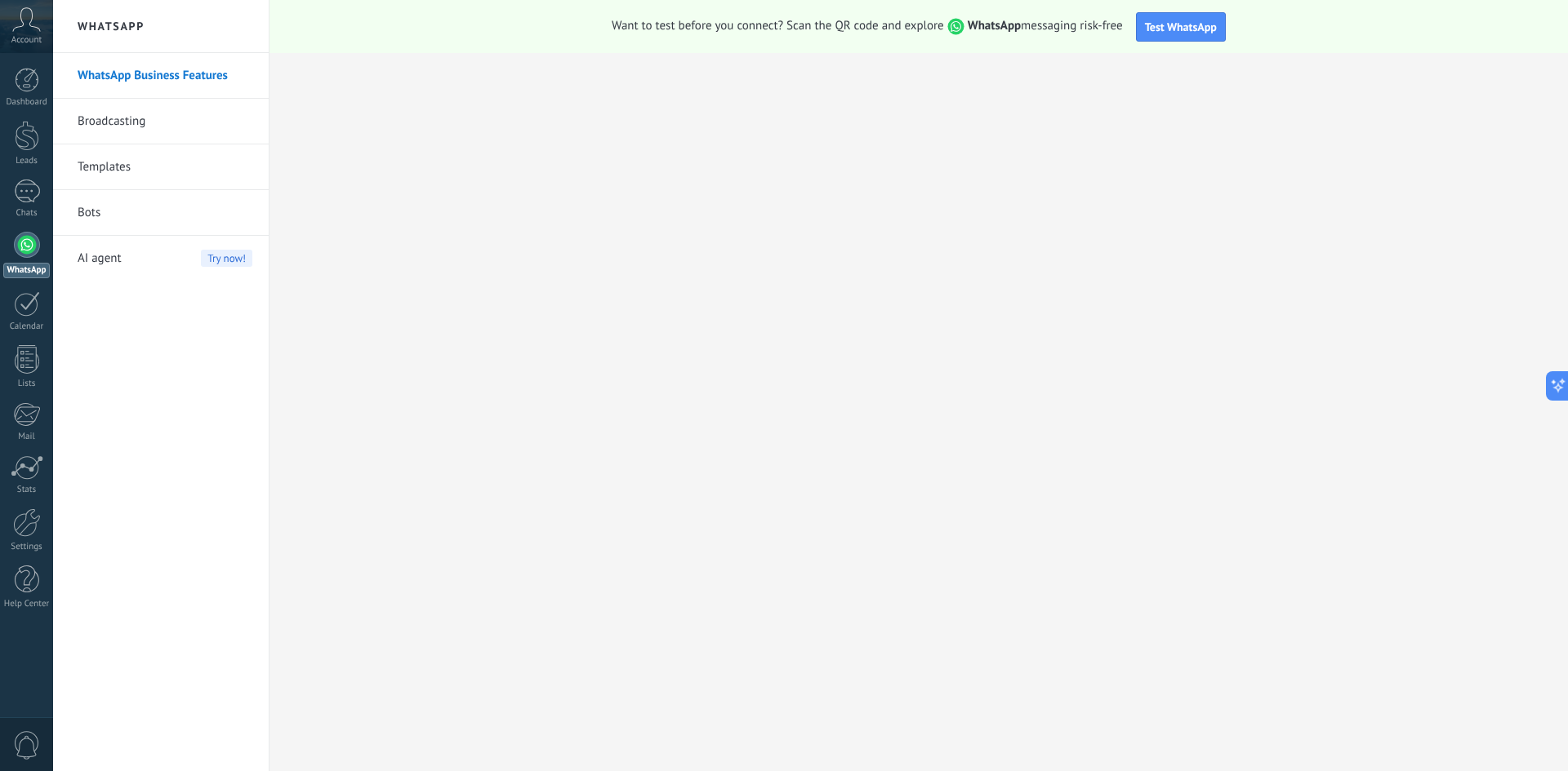
click at [126, 114] on link "Broadcasting" at bounding box center [165, 121] width 175 height 46
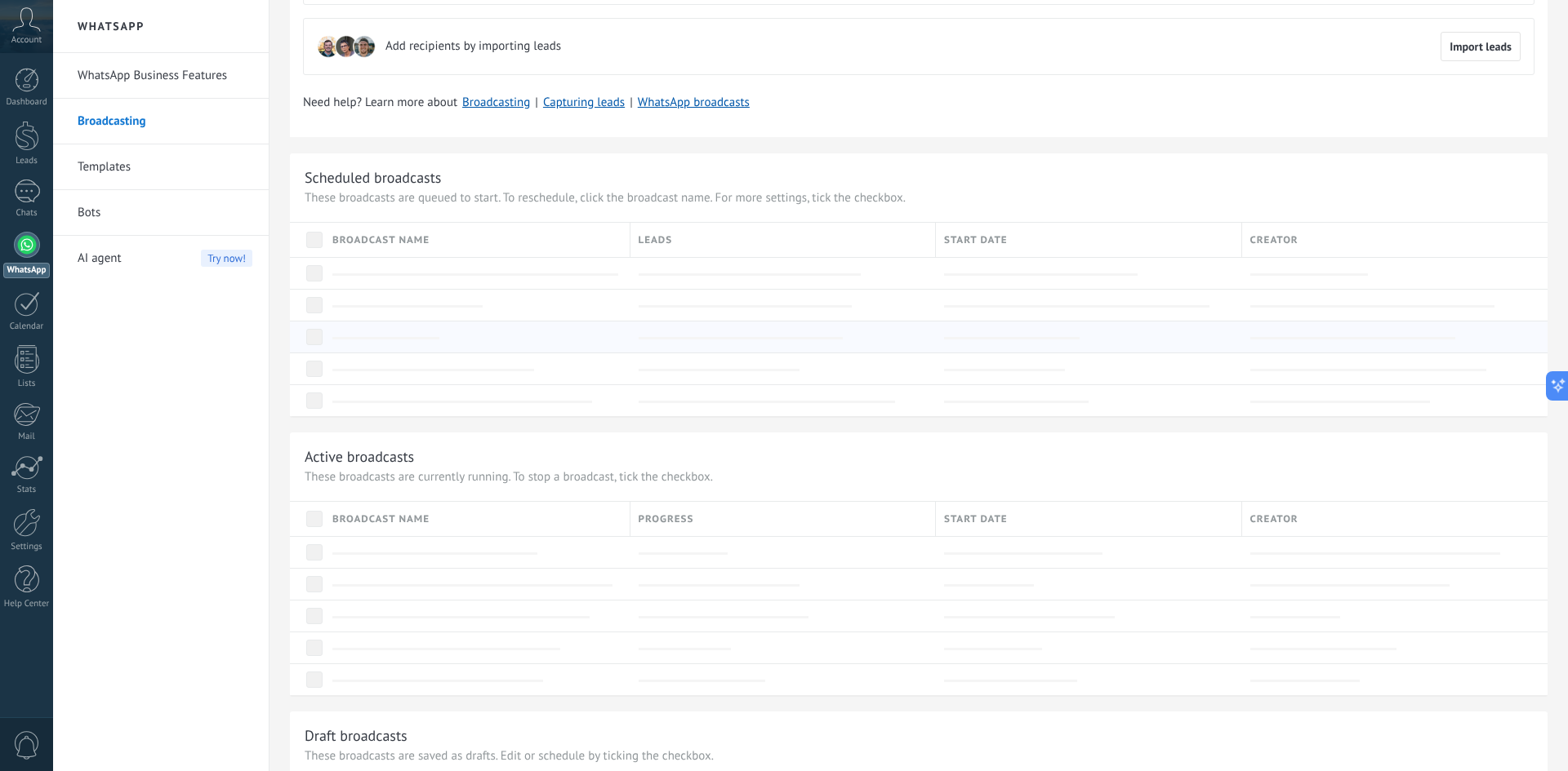
scroll to position [163, 0]
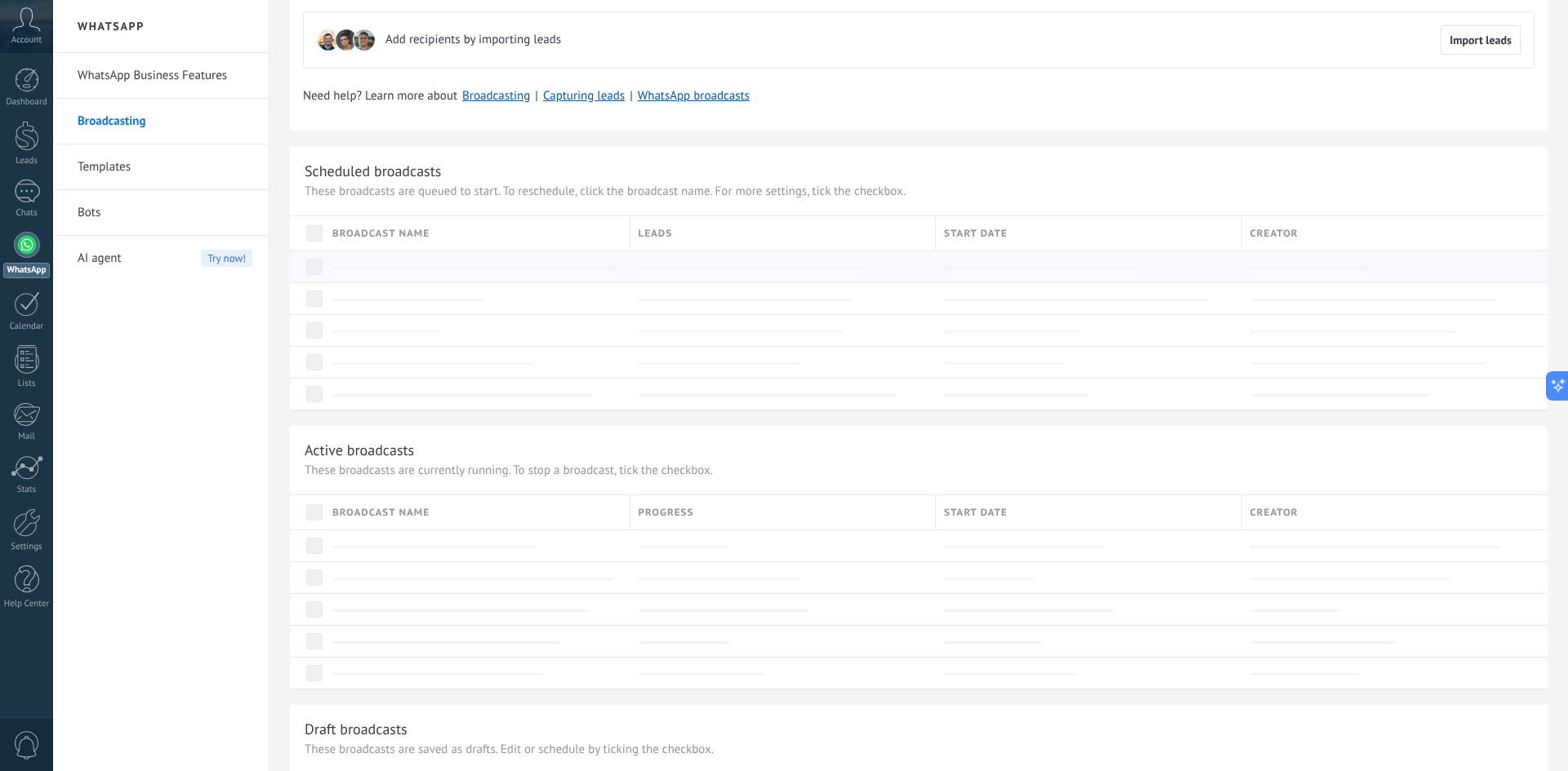
click at [467, 279] on div at bounding box center [473, 267] width 298 height 31
